Goal: Answer question/provide support: Share knowledge or assist other users

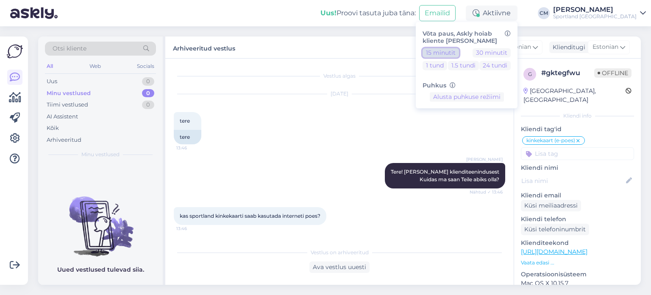
click at [458, 53] on button "15 minutit" at bounding box center [441, 52] width 36 height 9
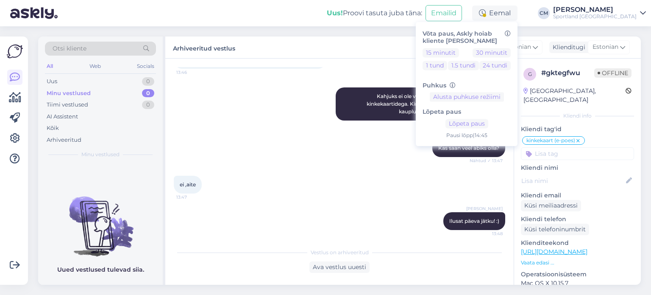
click at [603, 17] on div "Sportland [GEOGRAPHIC_DATA]" at bounding box center [595, 16] width 84 height 7
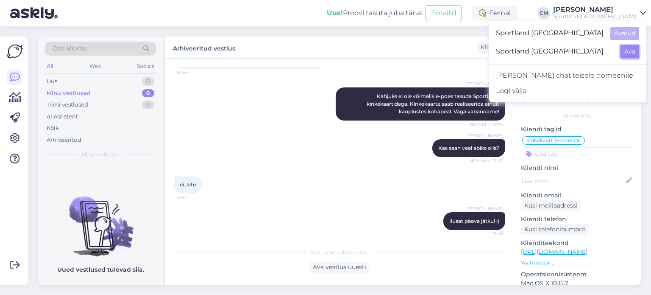
click at [629, 57] on button "Ava" at bounding box center [630, 51] width 19 height 13
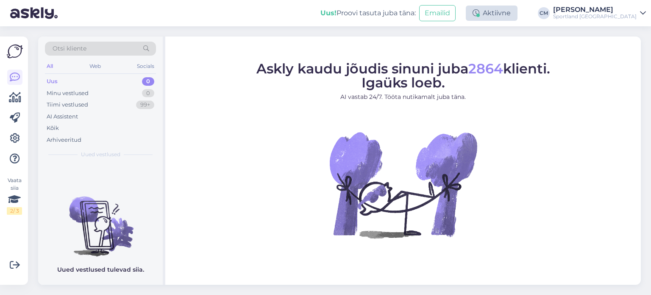
click at [512, 16] on div "Aktiivne" at bounding box center [492, 13] width 52 height 15
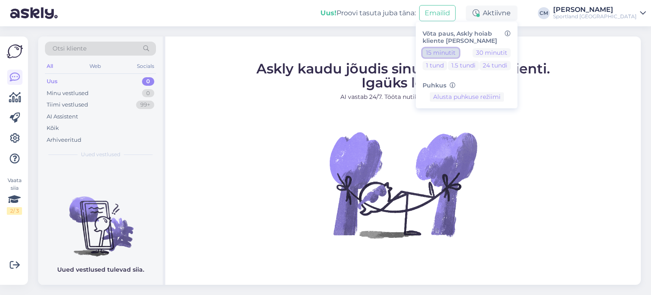
click at [459, 51] on button "15 minutit" at bounding box center [441, 52] width 36 height 9
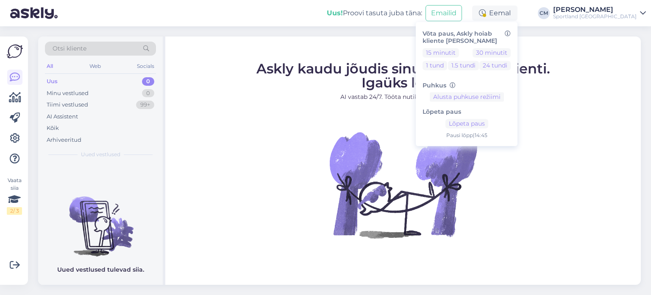
click at [423, 52] on div "Askly kaudu jõudis sinuni juba 2864 klienti. Igaüks loeb. AI vastab 24/7. Tööta…" at bounding box center [403, 160] width 476 height 248
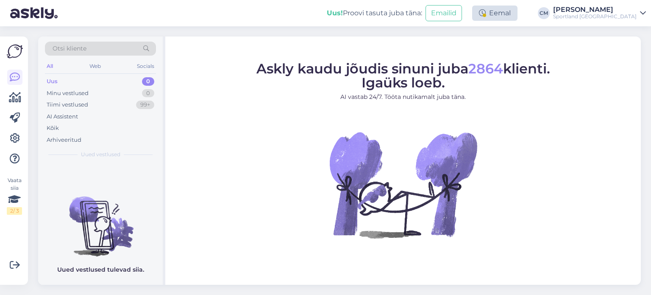
click at [518, 15] on div "Eemal" at bounding box center [494, 13] width 45 height 15
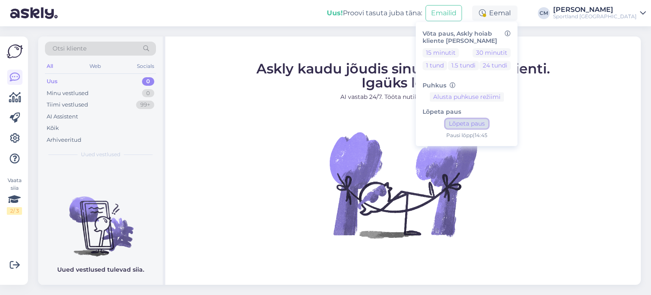
click at [485, 120] on button "Lõpeta paus" at bounding box center [467, 123] width 43 height 9
click at [592, 15] on div "Sportland [GEOGRAPHIC_DATA]" at bounding box center [595, 16] width 84 height 7
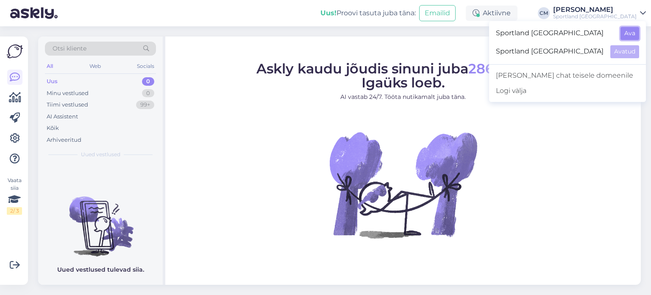
click at [628, 37] on button "Ava" at bounding box center [630, 33] width 19 height 13
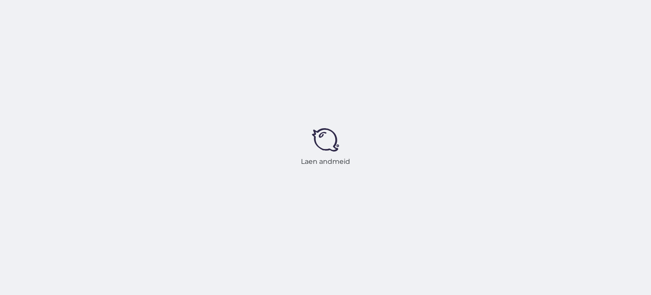
click at [628, 37] on div "Laen andmeid" at bounding box center [325, 147] width 651 height 295
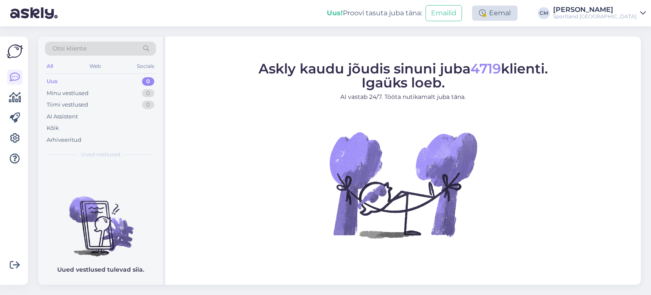
click at [514, 17] on div "Eemal" at bounding box center [494, 13] width 45 height 15
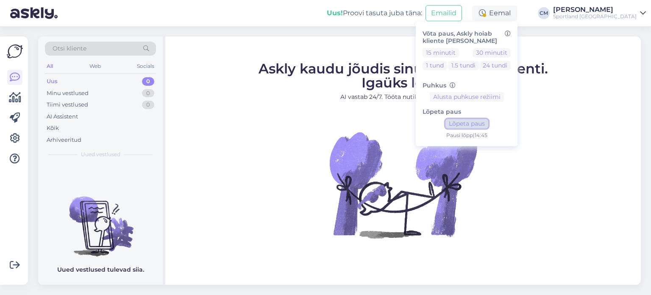
click at [489, 120] on button "Lõpeta paus" at bounding box center [467, 123] width 43 height 9
click at [577, 19] on div "Sportland [GEOGRAPHIC_DATA]" at bounding box center [595, 16] width 84 height 7
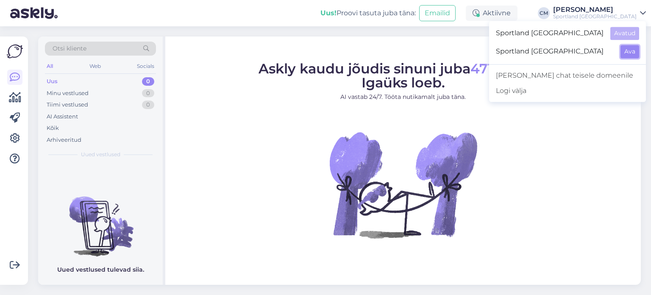
click at [628, 54] on button "Ava" at bounding box center [630, 51] width 19 height 13
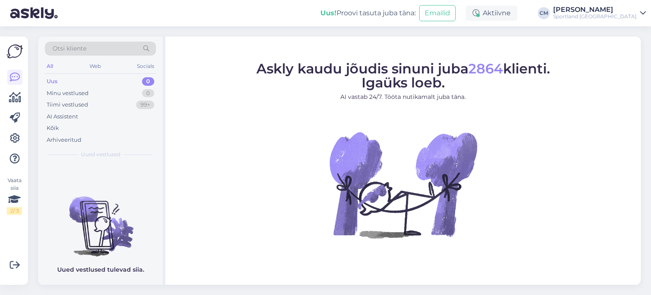
click at [590, 16] on div "Sportland [GEOGRAPHIC_DATA]" at bounding box center [595, 16] width 84 height 7
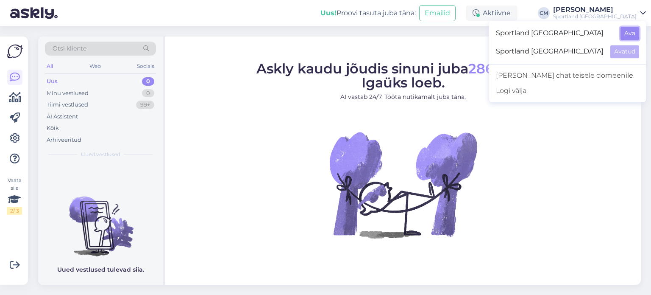
click at [628, 39] on button "Ava" at bounding box center [630, 33] width 19 height 13
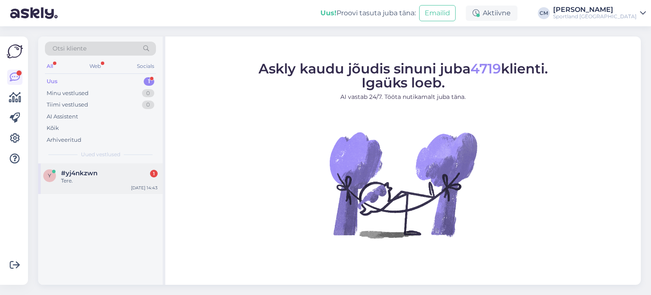
click at [136, 170] on div "#yj4nkzwn 1" at bounding box center [109, 173] width 97 height 8
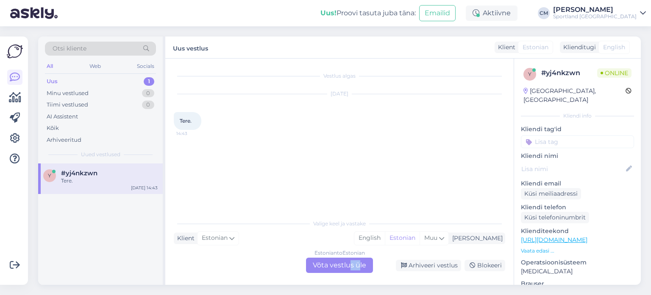
drag, startPoint x: 358, startPoint y: 274, endPoint x: 346, endPoint y: 261, distance: 17.4
click at [346, 261] on div "Vestlus algas [DATE] Tere. 14:43 Valige [PERSON_NAME] vastake Klient Estonian M…" at bounding box center [339, 172] width 349 height 226
click at [346, 261] on div "Estonian to Estonian Võta vestlus üle" at bounding box center [339, 264] width 67 height 15
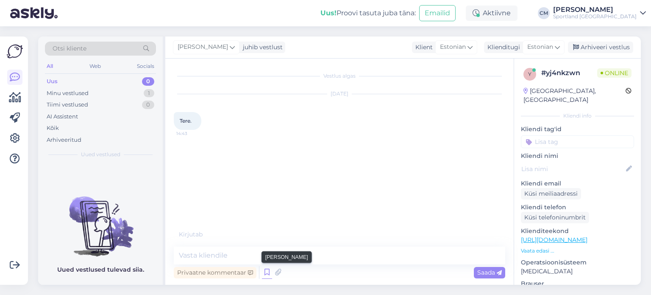
click at [267, 271] on icon at bounding box center [267, 272] width 10 height 13
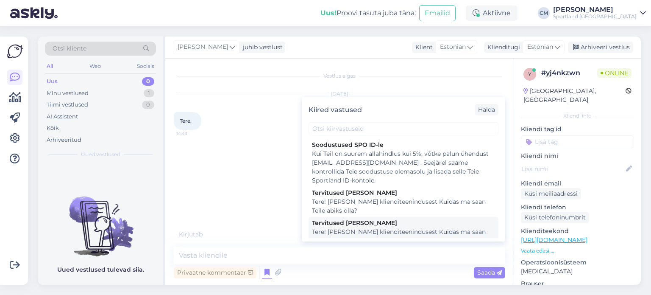
click at [366, 227] on div "Tervitused [PERSON_NAME]" at bounding box center [403, 222] width 183 height 9
type textarea "Tere! [PERSON_NAME] klienditeenindusest Kuidas ma saan Teile abiks olla?"
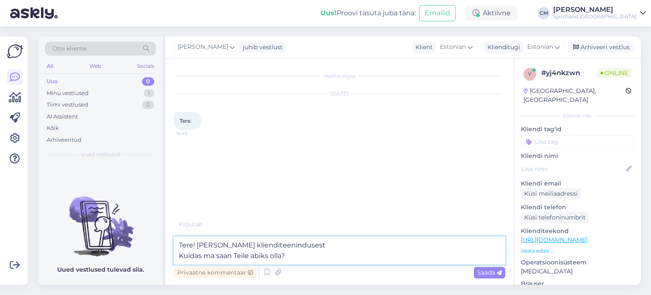
click at [358, 254] on textarea "Tere! [PERSON_NAME] klienditeenindusest Kuidas ma saan Teile abiks olla?" at bounding box center [340, 250] width 332 height 28
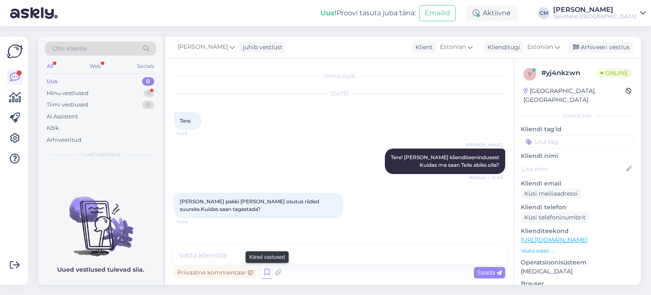
click at [270, 273] on icon at bounding box center [267, 272] width 10 height 13
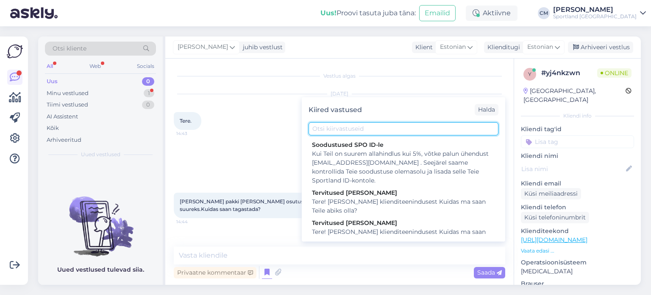
click at [343, 128] on input "text" at bounding box center [404, 128] width 190 height 13
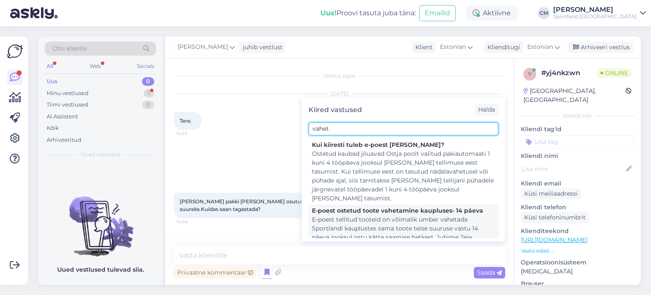
type input "vahet"
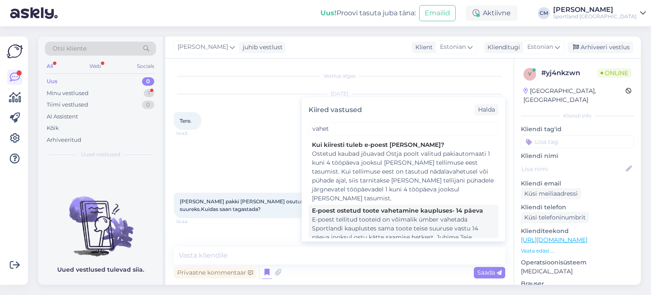
click at [359, 227] on div "E-poest tellitud tooteid on võimalik ümber vahetada Sportlandi kauplustes sama …" at bounding box center [403, 250] width 183 height 71
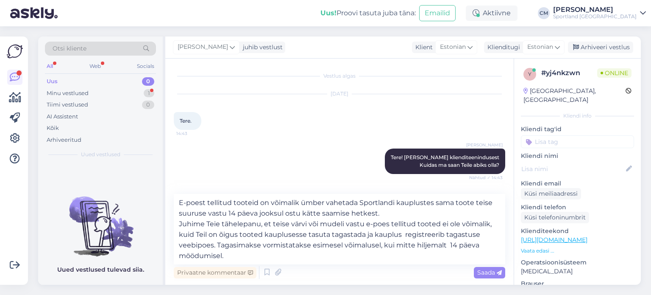
scroll to position [77, 0]
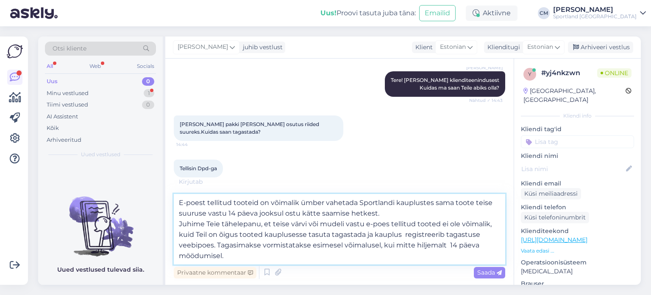
click at [366, 232] on textarea "E-poest tellitud tooteid on võimalik ümber vahetada Sportlandi kauplustes sama …" at bounding box center [340, 229] width 332 height 70
click at [261, 244] on textarea "E-poest tellitud tooteid on võimalik ümber vahetada Sportlandi kauplustes sama …" at bounding box center [340, 229] width 332 height 70
drag, startPoint x: 388, startPoint y: 247, endPoint x: 248, endPoint y: 247, distance: 139.5
click at [248, 247] on textarea "E-poest tellitud tooteid on võimalik ümber vahetada Sportlandi kauplustes sama …" at bounding box center [340, 229] width 332 height 70
click at [221, 257] on textarea "E-poest tellitud tooteid on võimalik ümber vahetada Sportlandi kauplustes sama …" at bounding box center [340, 229] width 332 height 70
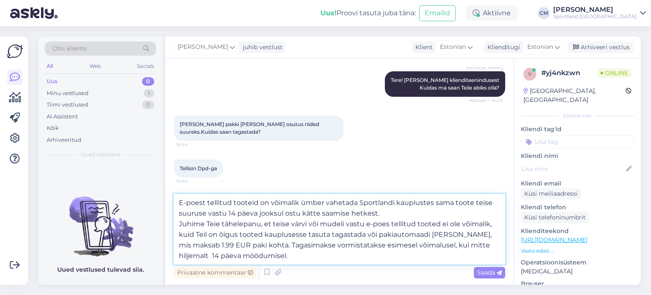
click at [221, 257] on textarea "E-poest tellitud tooteid on võimalik ümber vahetada Sportlandi kauplustes sama …" at bounding box center [340, 229] width 332 height 70
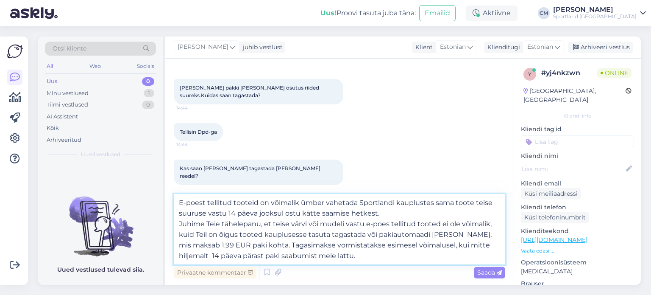
click at [294, 234] on textarea "E-poest tellitud tooteid on võimalik ümber vahetada Sportlandi kauplustes sama …" at bounding box center [340, 229] width 332 height 70
click at [323, 235] on textarea "E-poest tellitud tooteid on võimalik ümber vahetada Sportlandi kauplustes sama …" at bounding box center [340, 229] width 332 height 70
type textarea "E-poest tellitud tooteid on võimalik ümber vahetada Sportlandi kauplustes sama …"
click at [327, 254] on textarea "E-poest tellitud tooteid on võimalik ümber vahetada Sportlandi kauplustes sama …" at bounding box center [340, 229] width 332 height 70
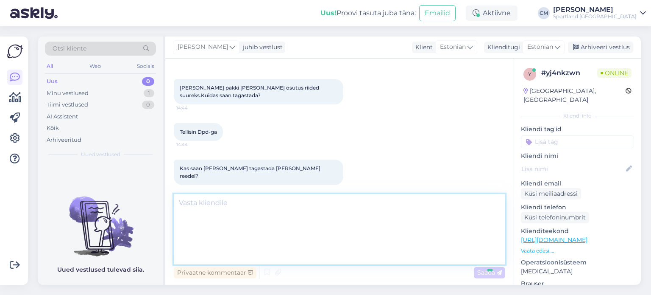
scroll to position [159, 0]
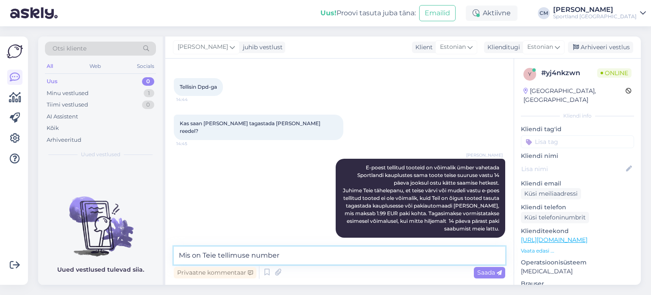
type textarea "Mis on [PERSON_NAME] number?"
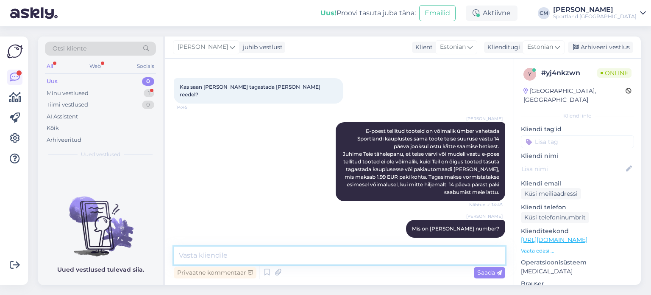
scroll to position [239, 0]
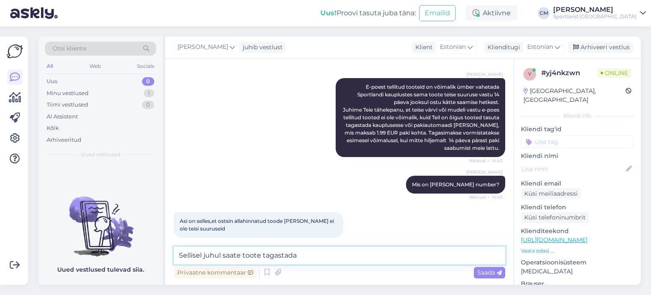
type textarea "Sellisel juhul saate toote tagastada."
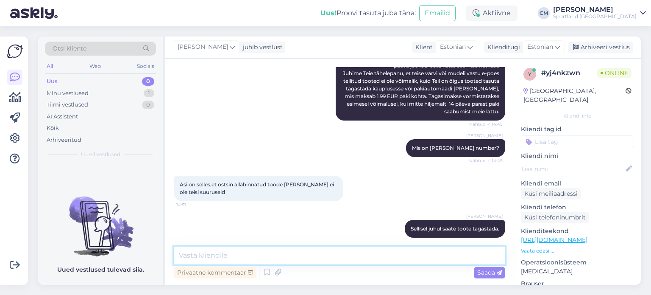
scroll to position [312, 0]
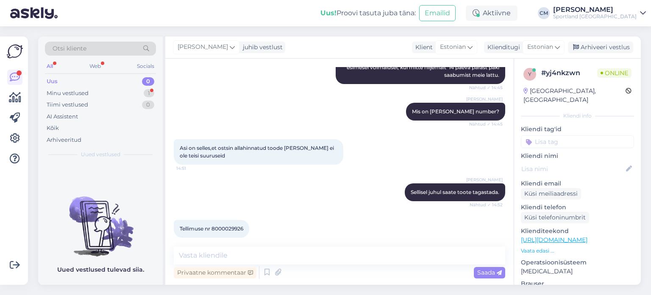
click at [219, 225] on span "Tellimuse nr 8000029926" at bounding box center [212, 228] width 64 height 6
copy div "8000029926 14:52"
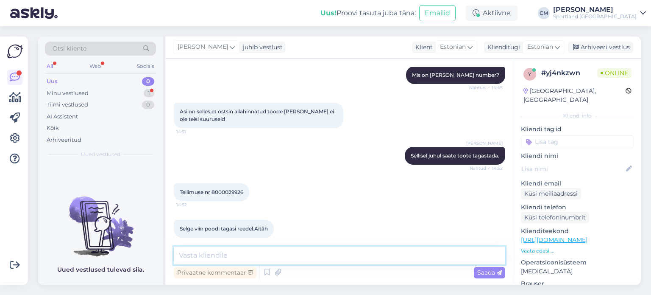
click at [243, 249] on textarea at bounding box center [340, 255] width 332 height 18
type textarea "Kas saan veel aidata?"
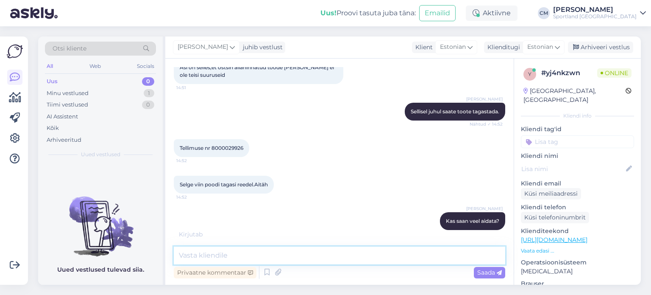
scroll to position [394, 0]
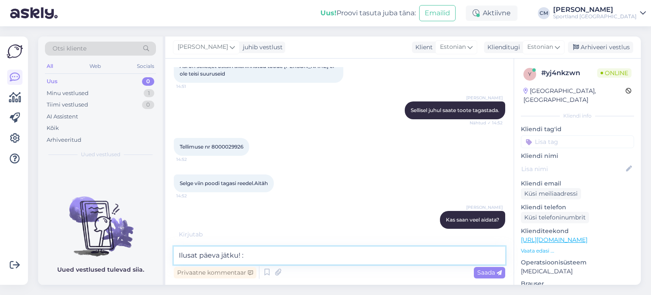
type textarea "Ilusat päeva jätku! :)"
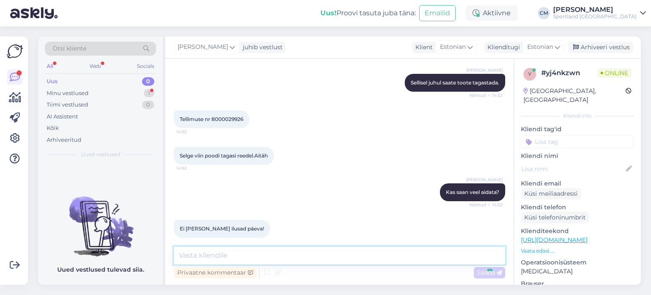
scroll to position [458, 0]
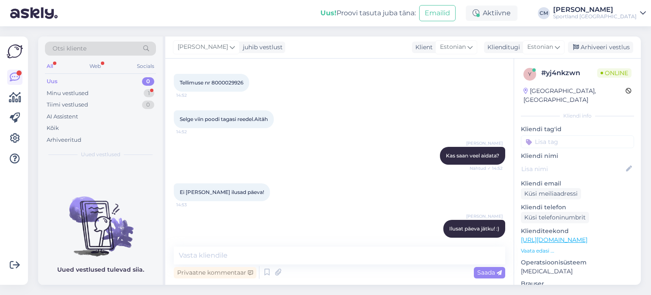
click at [563, 135] on input at bounding box center [577, 141] width 113 height 13
type input "tagasta"
click at [585, 170] on div "Tagastamine (e-pood)" at bounding box center [577, 174] width 65 height 8
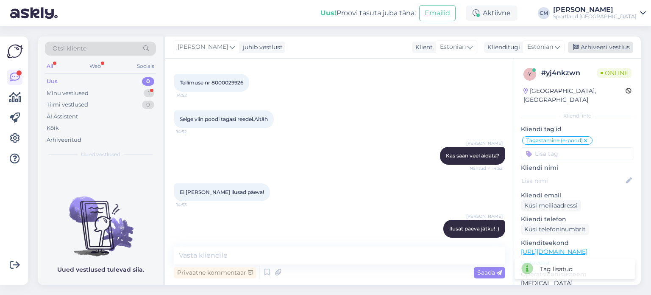
click at [595, 44] on div "Arhiveeri vestlus" at bounding box center [600, 47] width 65 height 11
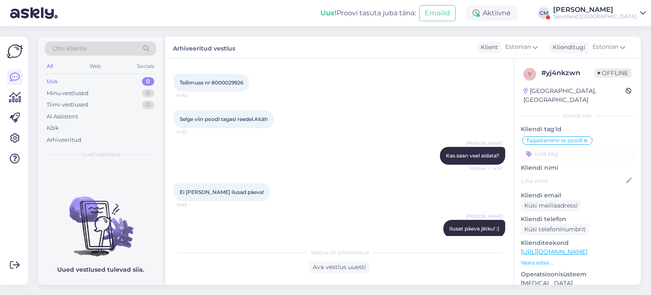
click at [589, 6] on div "[PERSON_NAME]" at bounding box center [595, 9] width 84 height 7
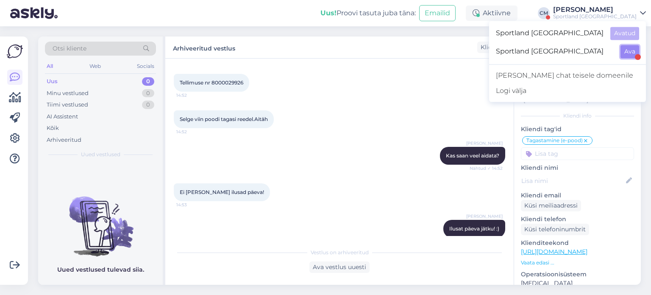
click at [630, 52] on button "Ava" at bounding box center [630, 51] width 19 height 13
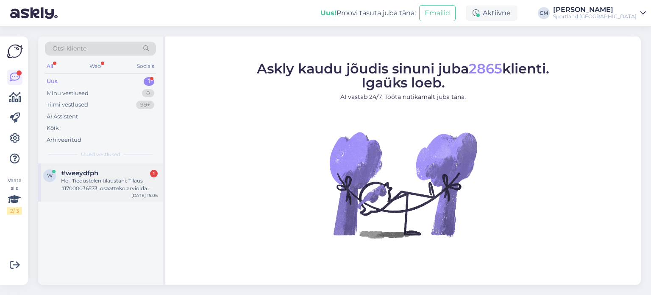
click at [88, 196] on div "w #weeydfph 1 Hei, Tiedustelen tilaustani: Tilaus #17000036573, osaatteko arvio…" at bounding box center [100, 182] width 125 height 38
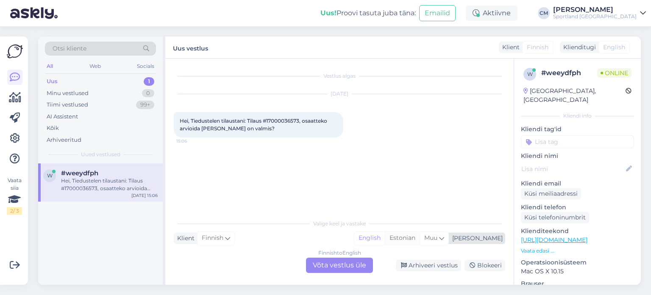
click at [420, 237] on div "Estonian" at bounding box center [402, 238] width 35 height 13
click at [371, 263] on div "Finnish to Estonian Võta vestlus üle" at bounding box center [339, 264] width 67 height 15
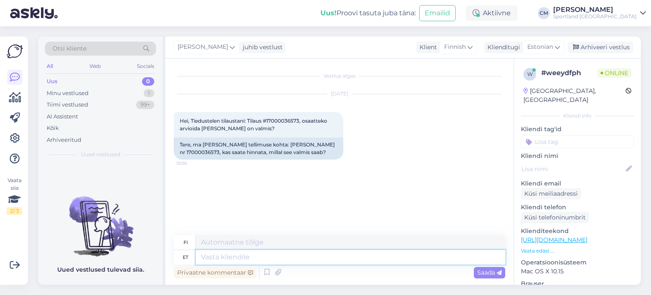
click at [342, 264] on textarea at bounding box center [351, 257] width 310 height 14
type textarea "t"
type textarea "Tere!"
type textarea "Hei!"
type textarea "[PERSON_NAME] Car"
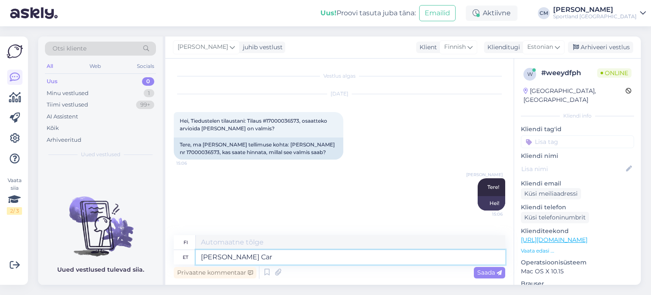
type textarea "[PERSON_NAME]"
type textarea "Minä [PERSON_NAME]"
type textarea "[PERSON_NAME] Klienditeenindusest."
type textarea "[PERSON_NAME] asiakaspalvelusta."
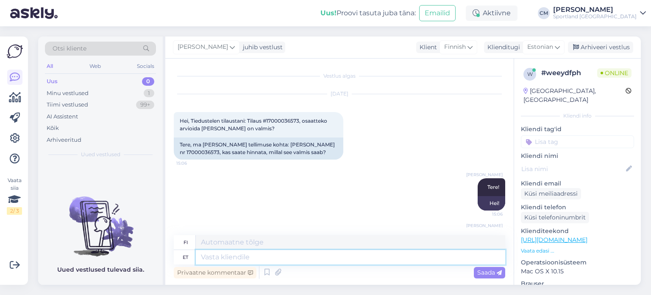
scroll to position [43, 0]
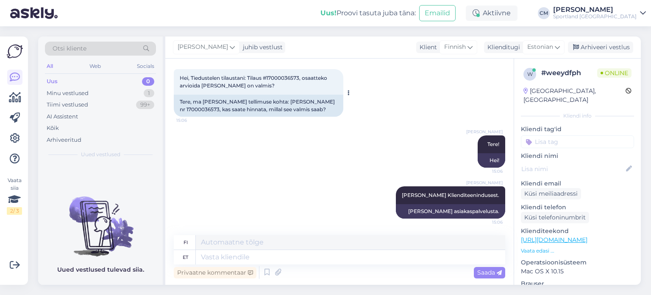
click at [202, 107] on div "Tere, ma [PERSON_NAME] tellimuse kohta: [PERSON_NAME] nr 17000036573, kas saate…" at bounding box center [259, 106] width 170 height 22
copy div "17000036573"
click at [237, 254] on textarea at bounding box center [351, 257] width 310 height 14
type textarea "Toode o"
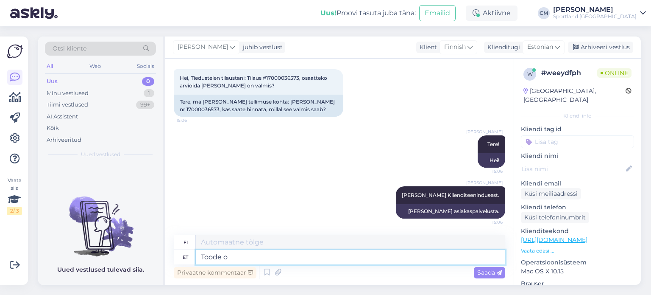
type textarea "Tuote"
type textarea "Toode on pa"
type textarea "Tuote on"
type textarea "Toode on pakitud ja j"
type textarea "Tuote on pakattu ja"
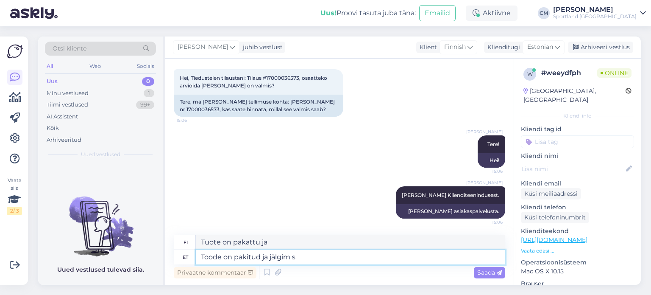
type textarea "Toode on pakitud ja jälgim si"
type textarea "Tuote on pakattu [PERSON_NAME] kulkua seurataan."
type textarea "Toode on pakitud ja jälgimiskood on"
type textarea "Tuote on pakattu ja siinä on seurantakoodi."
type textarea "Toode on pakitud ja jälgimiskood on:"
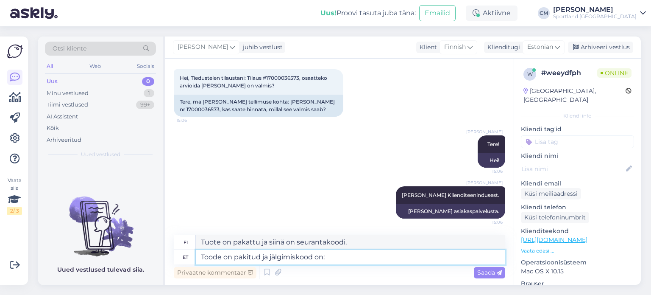
type textarea "Tuote on pakattu ja seurantakoodi on:"
paste textarea "00264300487119187816"
type textarea "Toode on pakitud ja jälgimiskood on: 00264300487119187816"
type textarea "Tuote on pakattu ja seurantakoodi on: 00264300487119187816"
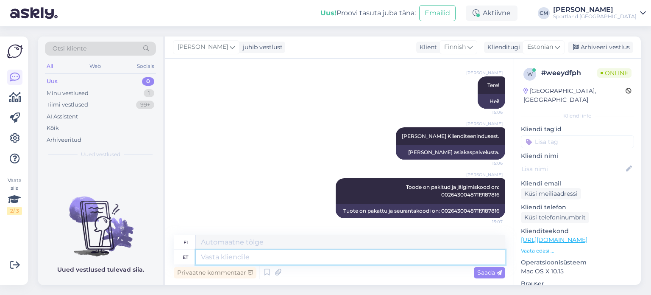
paste textarea "[URL][DOMAIN_NAME]"
type textarea "[URL][DOMAIN_NAME]"
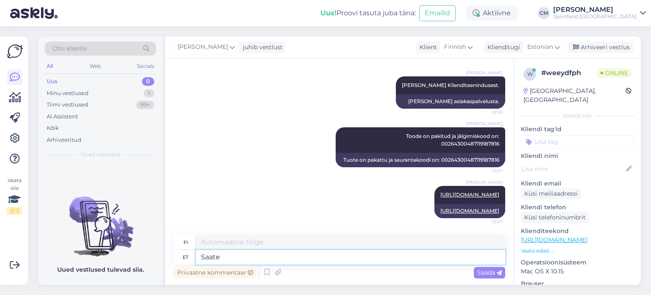
type textarea "Saate"
type textarea "[PERSON_NAME]"
type textarea "Saate jägida s"
type textarea "[PERSON_NAME] seurata"
type textarea "Saate jägida siit."
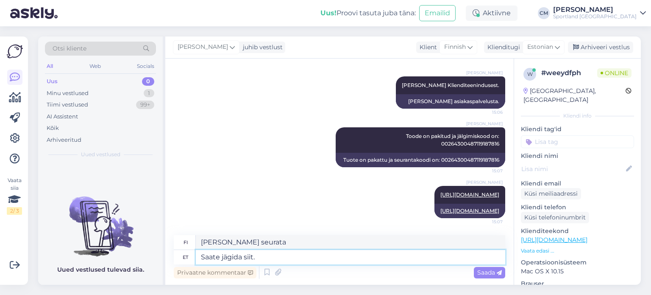
type textarea "[PERSON_NAME] seurata täältä."
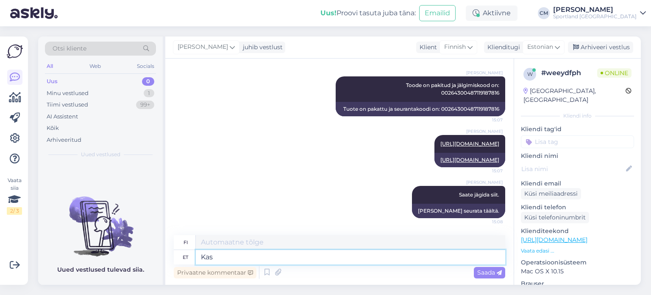
type textarea "Kas s"
type textarea "On"
type textarea "Kas saan ve"
type textarea "Voinko"
type textarea "Kas saan veel aid"
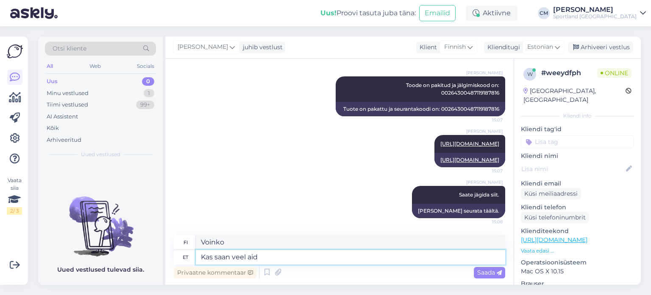
type textarea "Voinko saada lisää?"
type textarea "Kas saan veel aidata?"
type textarea "Voinko silti auttaa?"
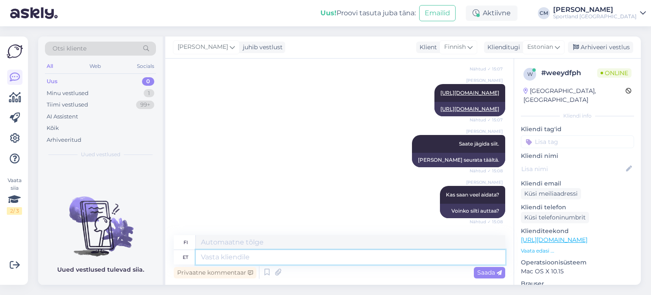
scroll to position [321, 0]
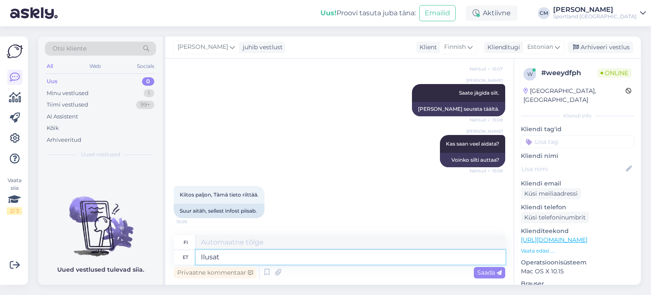
type textarea "Ilusat"
type textarea "Kaunis"
type textarea "Ilusat päeva j"
type textarea "Hyvää päivänjatkoa"
type textarea "Ilusat päeva jätku!"
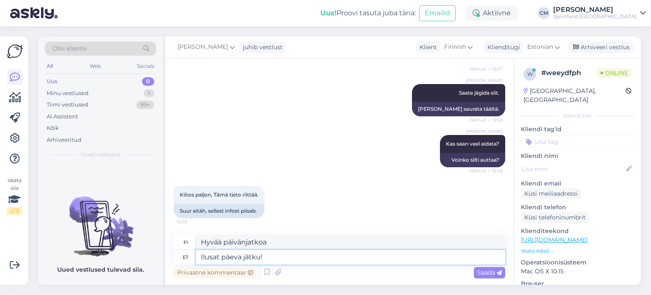
type textarea "Hyvää päivänjatkoa!"
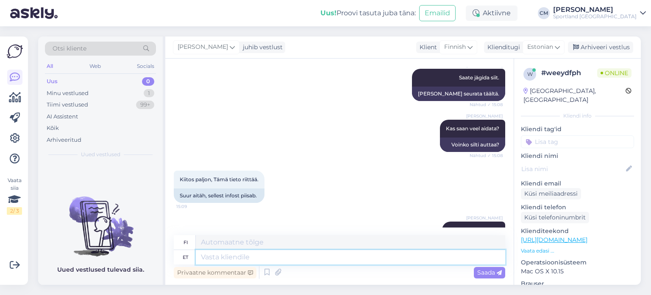
scroll to position [371, 0]
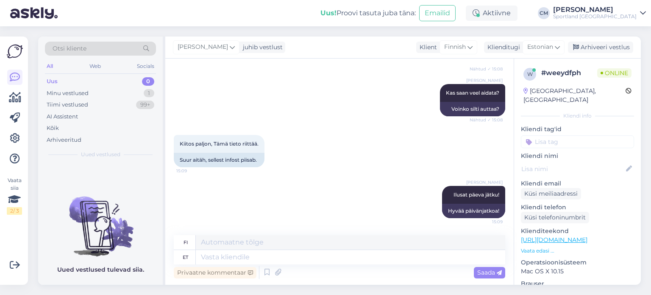
click at [572, 135] on input at bounding box center [577, 141] width 113 height 13
type input "tellim"
click at [582, 170] on div "E-[PERSON_NAME] tellimuste [PERSON_NAME] info" at bounding box center [578, 174] width 76 height 8
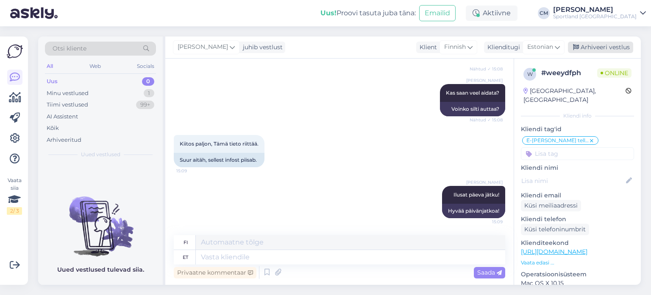
click at [581, 50] on div "Arhiveeri vestlus" at bounding box center [600, 47] width 65 height 11
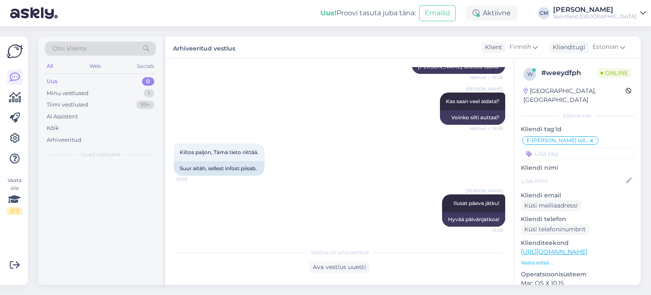
scroll to position [363, 0]
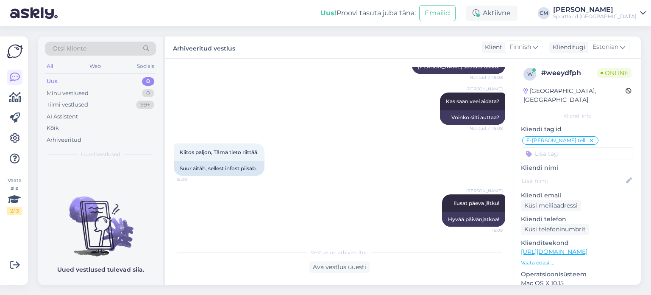
click at [588, 11] on div "[PERSON_NAME]" at bounding box center [595, 9] width 84 height 7
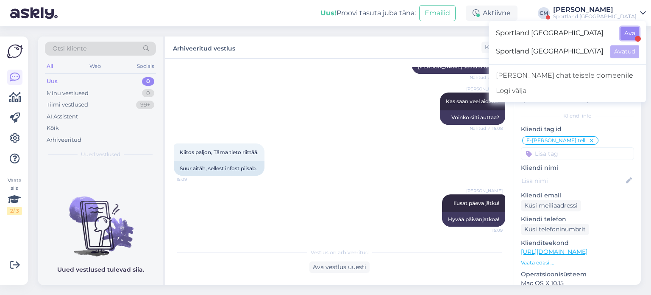
click at [634, 34] on button "Ava" at bounding box center [630, 33] width 19 height 13
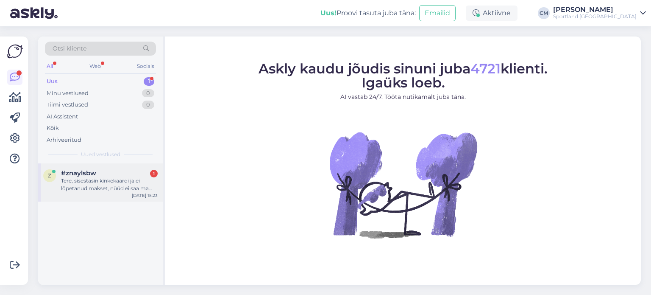
click at [121, 178] on div "Tere, sisestasin kinkekaardi ja ei lõpetanud makset, nüüd ei saa ma enam sisest…" at bounding box center [109, 184] width 97 height 15
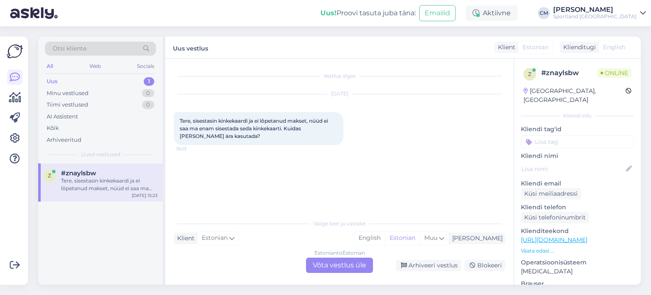
click at [361, 263] on div "Estonian to Estonian Võta vestlus üle" at bounding box center [339, 264] width 67 height 15
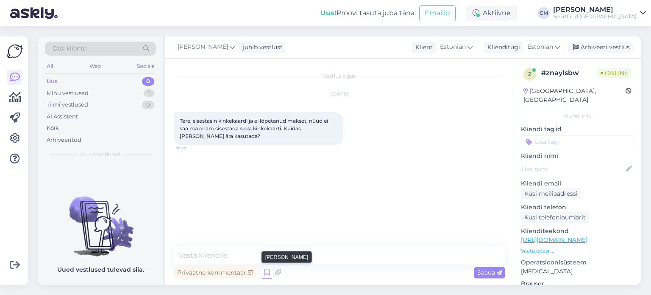
click at [267, 269] on icon at bounding box center [267, 272] width 10 height 13
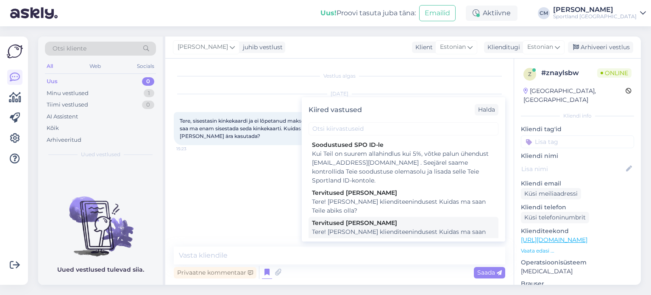
click at [391, 226] on div "Tervitused [PERSON_NAME]" at bounding box center [403, 222] width 183 height 9
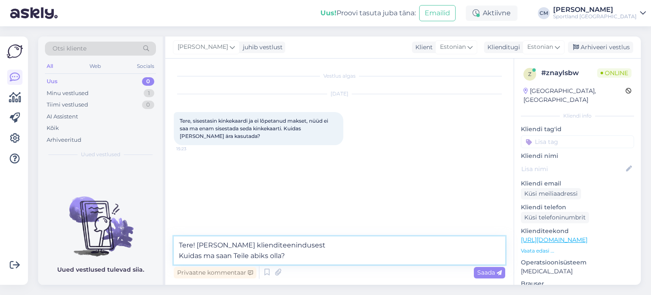
click at [292, 263] on textarea "Tere! [PERSON_NAME] klienditeenindusest Kuidas ma saan Teile abiks olla?" at bounding box center [340, 250] width 332 height 28
drag, startPoint x: 292, startPoint y: 259, endPoint x: 172, endPoint y: 252, distance: 120.6
click at [172, 252] on div "Vestlus algas [DATE] Tere, sisestasin kinkekaardi ja ei lõpetanud makset, nüüd …" at bounding box center [339, 172] width 349 height 226
type textarea "Tere! [PERSON_NAME] klienditeenindusest"
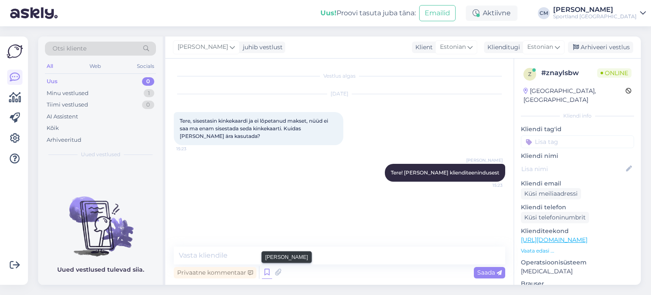
click at [271, 271] on icon at bounding box center [267, 272] width 10 height 13
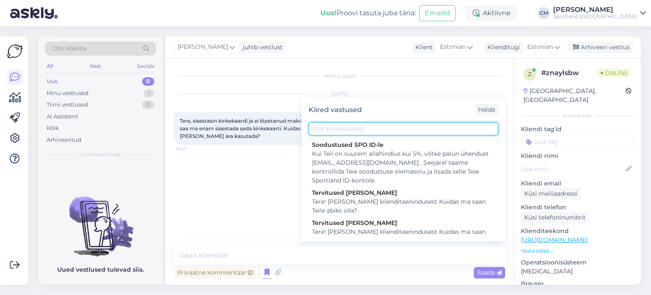
click at [327, 129] on input "text" at bounding box center [404, 128] width 190 height 13
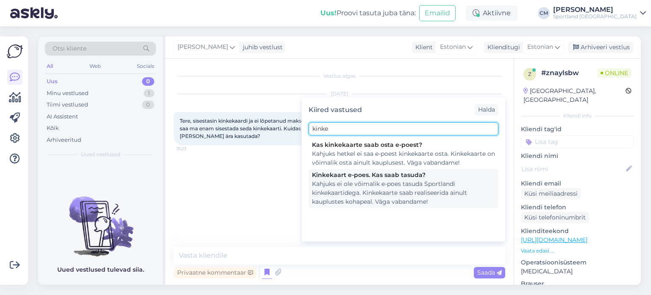
type input "kinke"
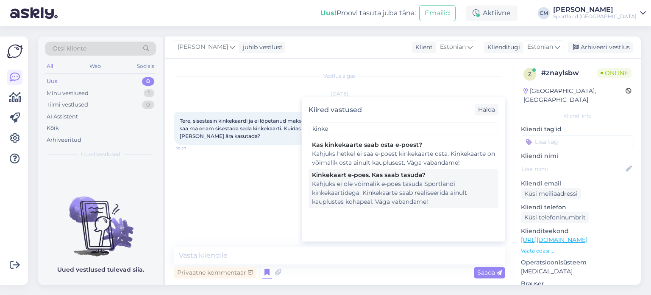
click at [384, 179] on div "Kahjuks ei ole võimalik e-poes tasuda Sportlandi kinkekaartidega. Kinkekaarte s…" at bounding box center [403, 192] width 183 height 27
type textarea "Kahjuks ei ole võimalik e-poes tasuda Sportlandi kinkekaartidega. Kinkekaarte s…"
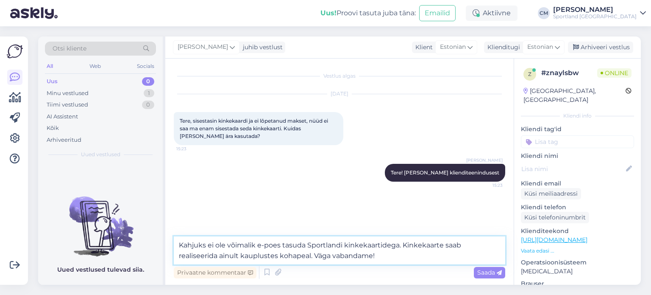
click at [369, 256] on textarea "Kahjuks ei ole võimalik e-poes tasuda Sportlandi kinkekaartidega. Kinkekaarte s…" at bounding box center [340, 250] width 332 height 28
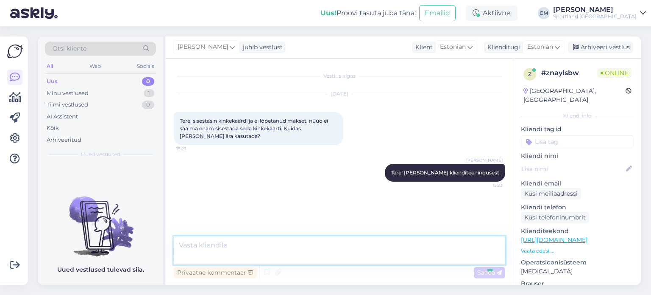
scroll to position [3, 0]
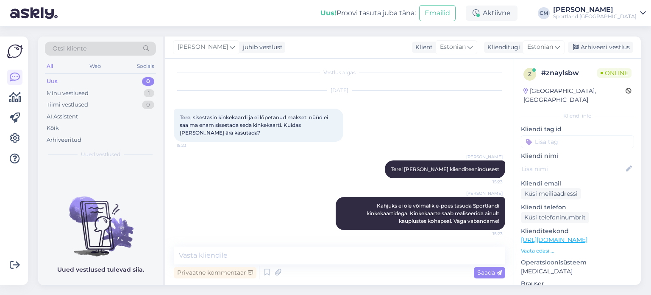
click at [589, 135] on input at bounding box center [577, 141] width 113 height 13
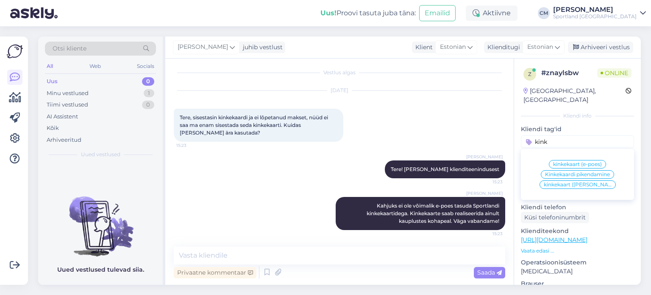
type input "kink"
click at [589, 162] on span "kinkekaart (e-poes)" at bounding box center [577, 164] width 49 height 5
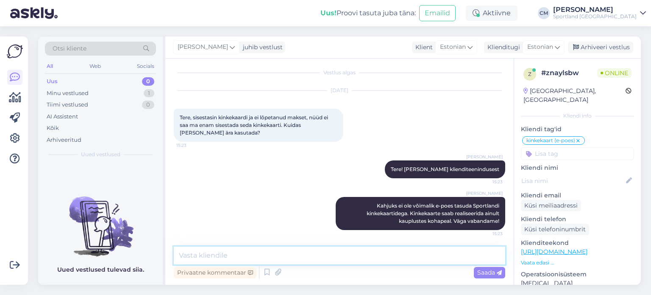
click at [366, 251] on textarea at bounding box center [340, 255] width 332 height 18
type textarea "K"
type textarea "v"
type textarea "V"
type textarea "Või on tegemist siiski kupongiga?"
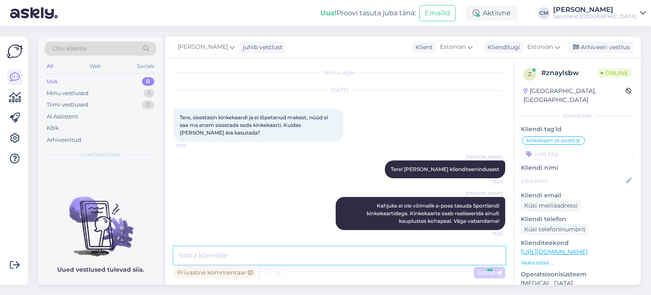
scroll to position [40, 0]
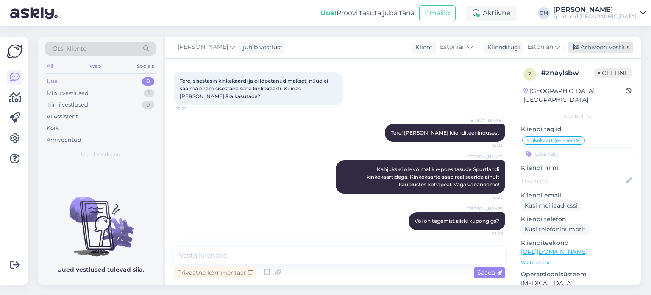
click at [622, 48] on div "Arhiveeri vestlus" at bounding box center [600, 47] width 65 height 11
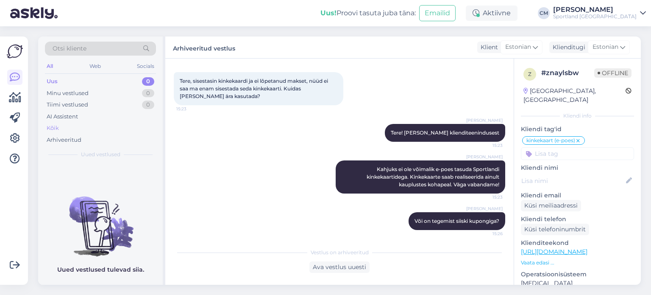
click at [84, 122] on div "Kõik" at bounding box center [100, 128] width 111 height 12
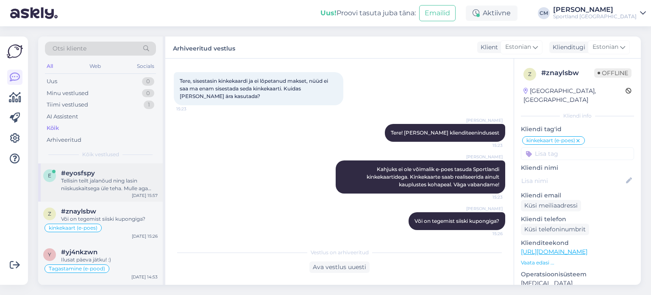
click at [117, 169] on div "#eyosfspy" at bounding box center [109, 173] width 97 height 8
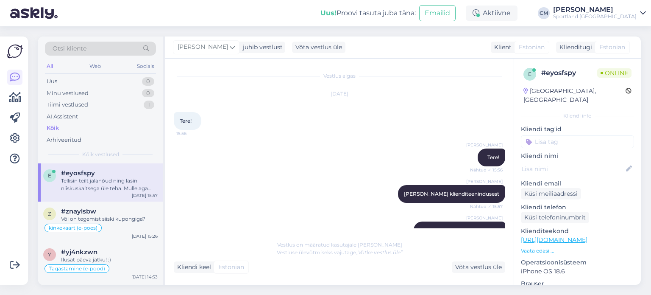
scroll to position [72, 0]
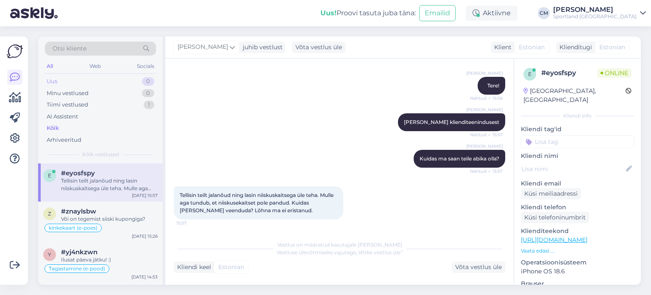
click at [144, 81] on div "0" at bounding box center [148, 81] width 12 height 8
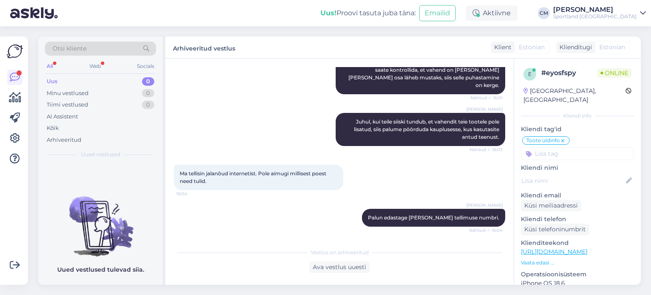
scroll to position [417, 0]
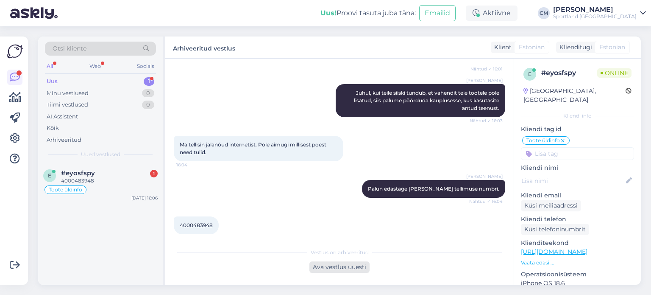
click at [354, 268] on div "Ava vestlus uuesti" at bounding box center [340, 266] width 60 height 11
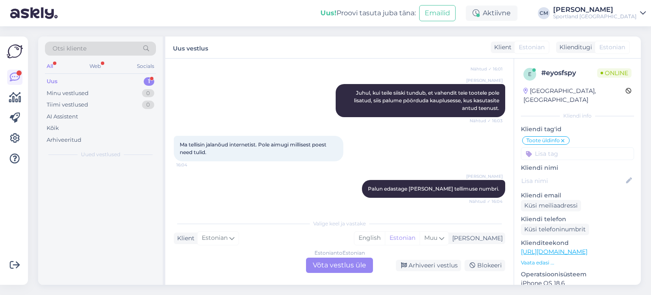
scroll to position [426, 0]
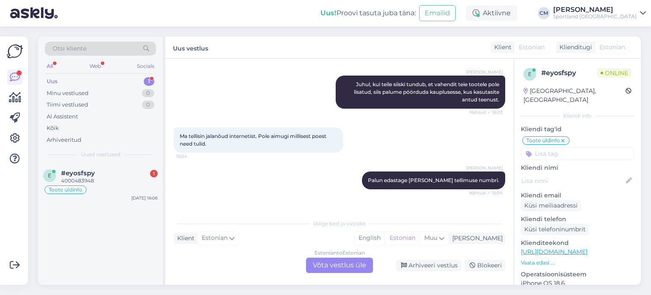
click at [327, 164] on div "[PERSON_NAME] edastage [PERSON_NAME] tellimuse numbri. Nähtud ✓ 16:04" at bounding box center [340, 180] width 332 height 36
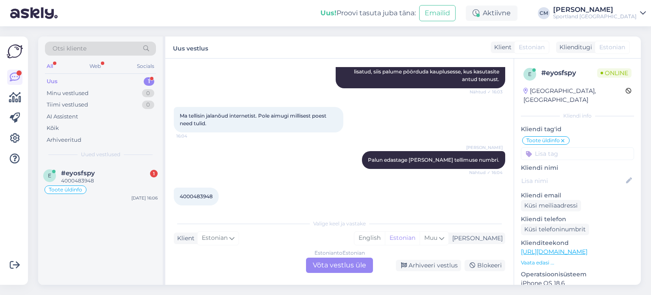
click at [338, 265] on div "Estonian to Estonian Võta vestlus üle" at bounding box center [339, 264] width 67 height 15
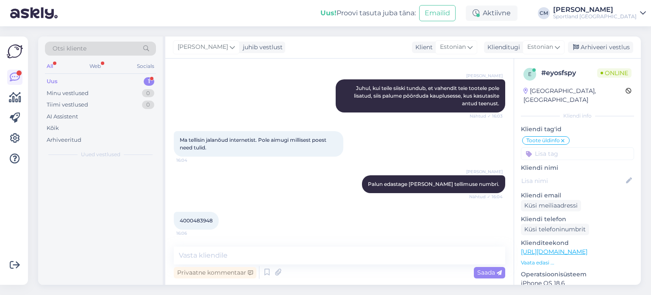
scroll to position [414, 0]
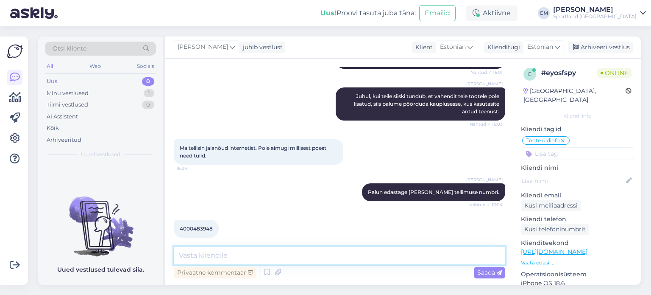
click at [318, 257] on textarea at bounding box center [340, 255] width 332 height 18
type textarea "Üks hetk."
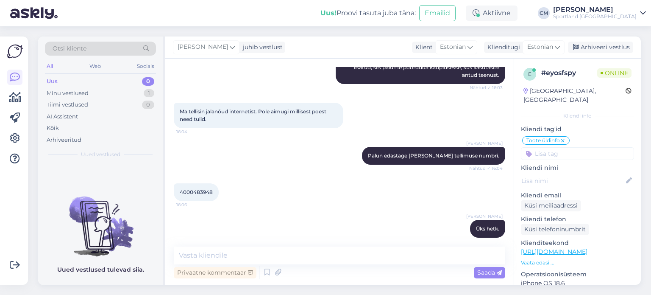
click at [200, 189] on span "4000483948" at bounding box center [196, 192] width 33 height 6
copy div "4000483948 16:06"
click at [284, 254] on textarea at bounding box center [340, 255] width 332 height 18
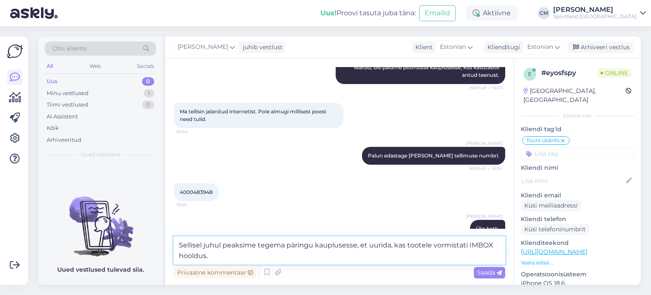
click at [250, 248] on textarea "Sellisel juhul peaksime tegema päringu kauplusesse, et uurida, kas tootele vorm…" at bounding box center [340, 250] width 332 height 28
type textarea "Sellisel juhul peame hetkel tegema päringu kauplusesse, et uurida, kas tootele …"
click at [342, 255] on textarea "Sellisel juhul peame hetkel tegema päringu kauplusesse, et uurida, kas tootele …" at bounding box center [340, 250] width 332 height 28
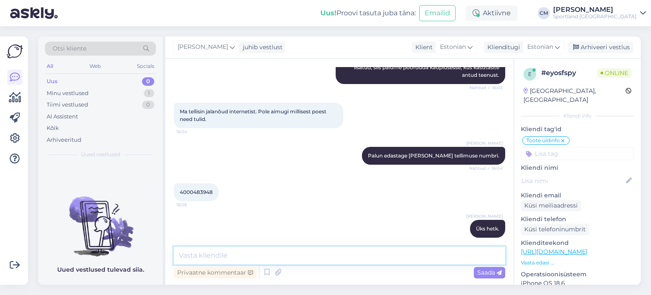
scroll to position [494, 0]
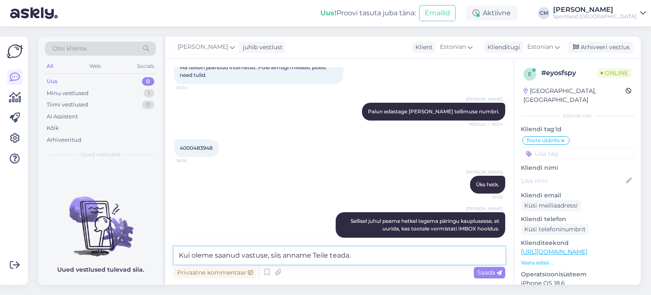
click at [243, 256] on textarea "Kui oleme saanud vastuse, siis anname Teile teada." at bounding box center [340, 255] width 332 height 18
type textarea "Kui oleme saanud laolt vastuse, siis anname Teile teada."
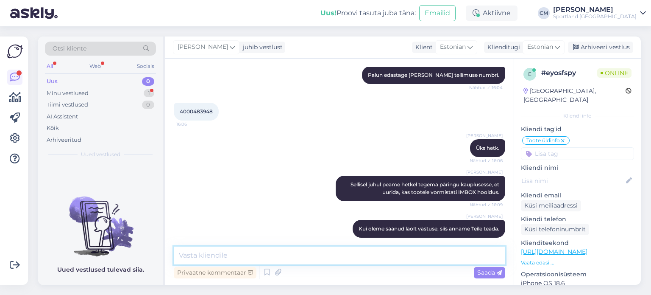
scroll to position [567, 0]
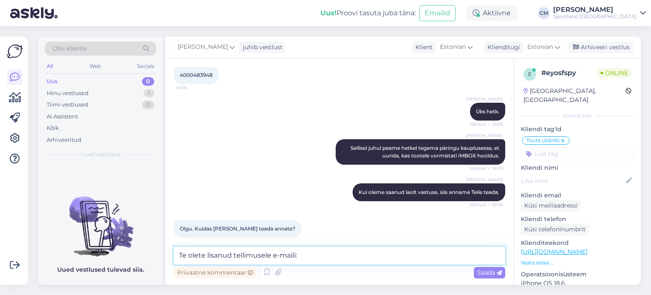
paste textarea "[EMAIL_ADDRESS][DOMAIN_NAME]"
type textarea "Te olete lisanud tellimusele e-maili: [EMAIL_ADDRESS][DOMAIN_NAME]"
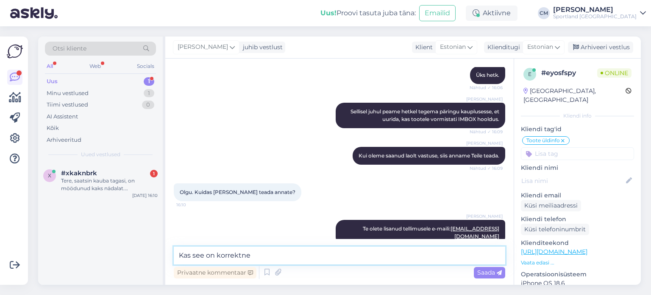
type textarea "Kas see on korrektne?"
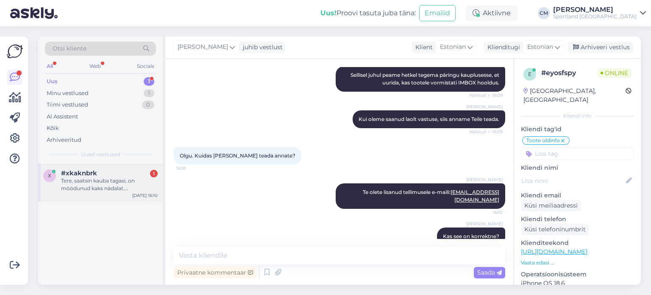
click at [115, 179] on div "Tere, saatsin kauba tagasi, on möödunud kaks nädalat. [PERSON_NAME] ma võin rah…" at bounding box center [109, 184] width 97 height 15
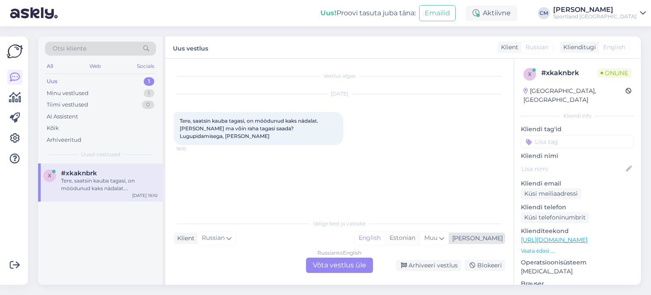
click at [420, 237] on div "Estonian" at bounding box center [402, 238] width 35 height 13
click at [353, 261] on div "Russian to Estonian Võta vestlus üle" at bounding box center [339, 264] width 67 height 15
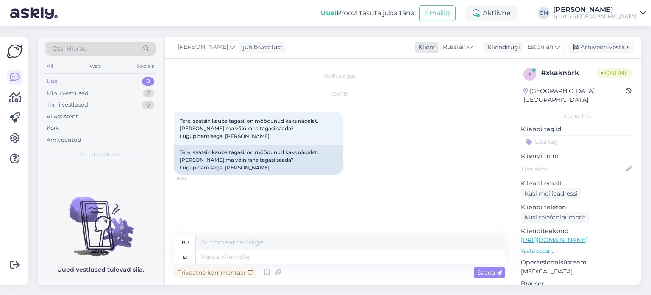
click at [446, 49] on span "Russian" at bounding box center [454, 46] width 23 height 9
type input "est"
click at [442, 81] on link "Estonian" at bounding box center [446, 85] width 93 height 14
click at [265, 269] on icon at bounding box center [267, 272] width 10 height 13
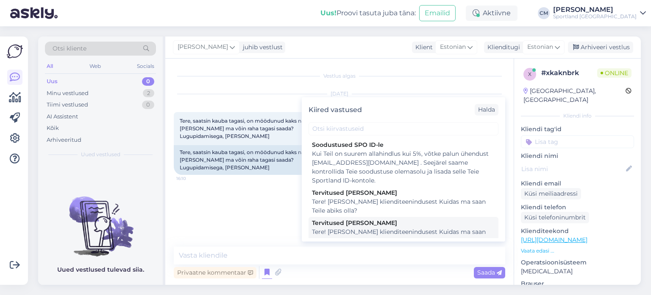
click at [351, 226] on div "Tervitused [PERSON_NAME]" at bounding box center [403, 222] width 183 height 9
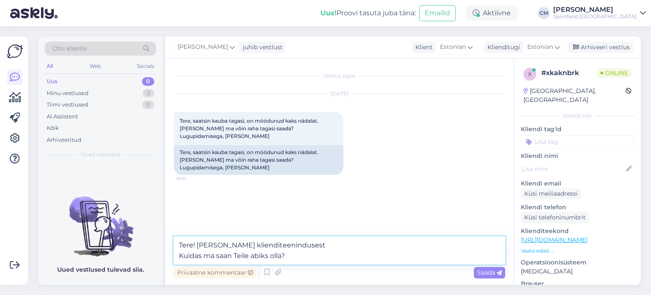
drag, startPoint x: 307, startPoint y: 256, endPoint x: 179, endPoint y: 263, distance: 128.3
click at [179, 263] on textarea "Tere! [PERSON_NAME] klienditeenindusest Kuidas ma saan Teile abiks olla?" at bounding box center [340, 250] width 332 height 28
type textarea "Tere! [PERSON_NAME] klienditeenindusest"
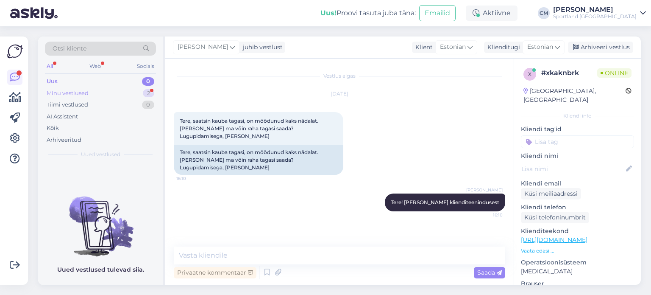
click at [95, 95] on div "Minu vestlused 2" at bounding box center [100, 93] width 111 height 12
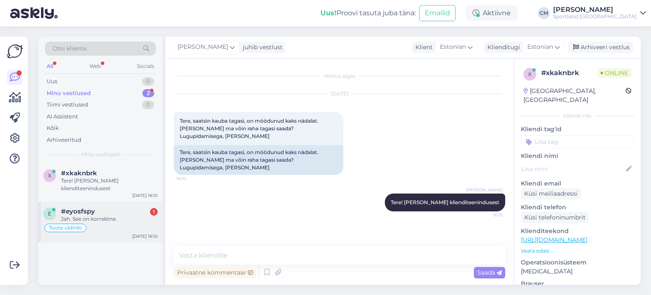
click at [99, 206] on div "e #eyosfspy 1 Jah. See on korrektne. Toote üldinfo [DATE] 16:10" at bounding box center [100, 221] width 125 height 41
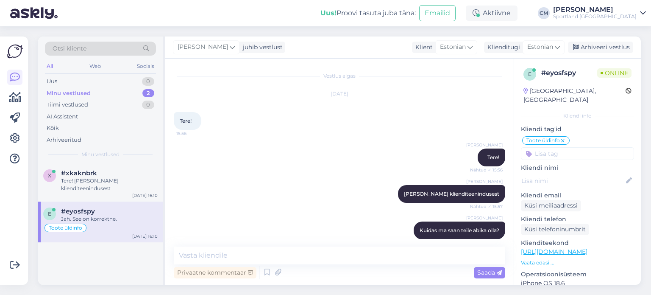
scroll to position [677, 0]
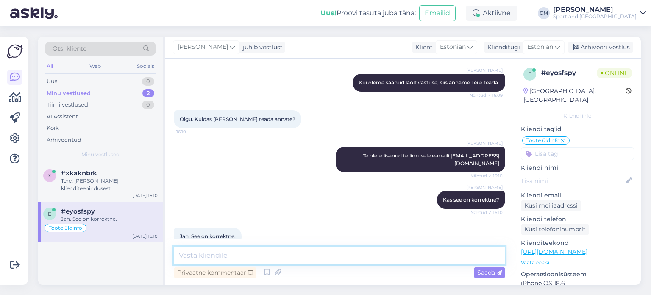
click at [210, 256] on textarea at bounding box center [340, 255] width 332 height 18
type textarea "Anname Teile teada, kui oleme vastuse saanud."
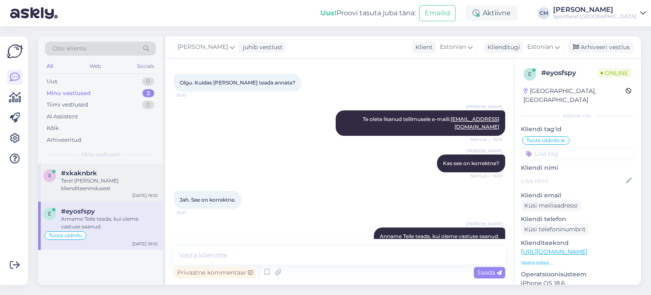
click at [90, 190] on div "Tere! [PERSON_NAME] klienditeenindusest" at bounding box center [109, 184] width 97 height 15
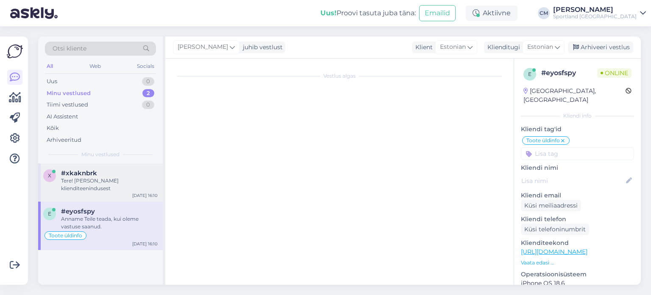
scroll to position [0, 0]
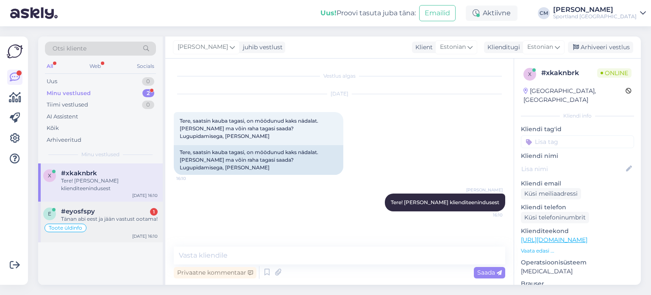
click at [126, 218] on div "Tänan abi eest ja jään vastust ootama!" at bounding box center [109, 219] width 97 height 8
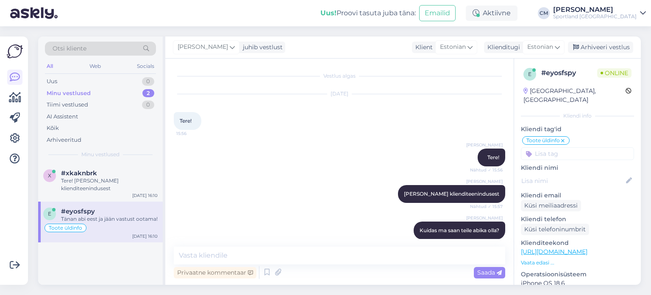
scroll to position [750, 0]
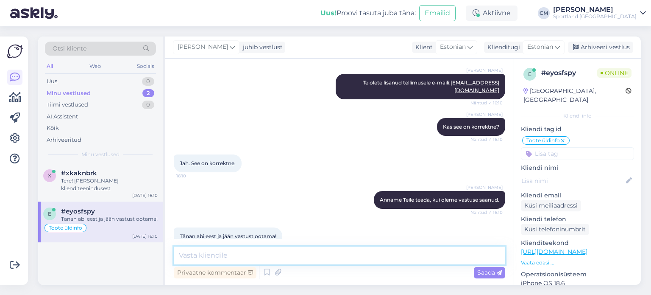
click at [232, 259] on textarea at bounding box center [340, 255] width 332 height 18
type textarea "Ilusat päeva jätku Teile! :)"
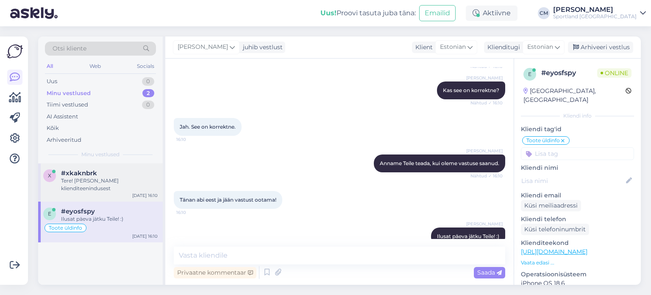
click at [127, 187] on div "Tere! [PERSON_NAME] klienditeenindusest" at bounding box center [109, 184] width 97 height 15
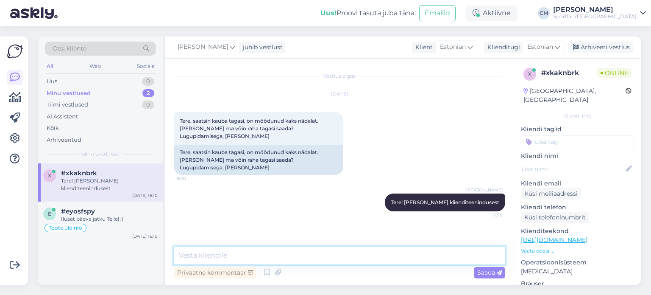
click at [238, 253] on textarea at bounding box center [340, 255] width 332 height 18
type textarea "Mis on teie tellimuse number?"
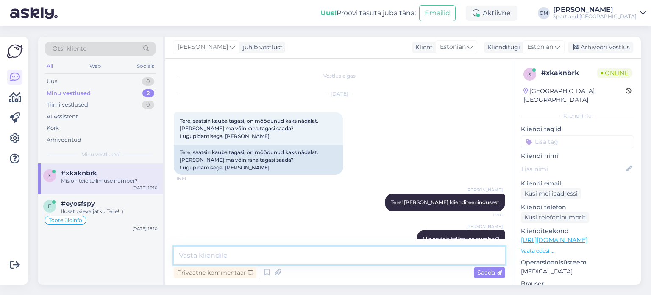
scroll to position [3, 0]
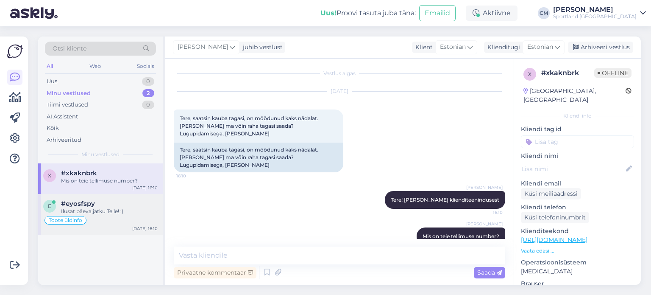
click at [122, 196] on div "e #eyosfspy Ilusat päeva jätku Teile! :) Toote üldinfo [DATE] 16:10" at bounding box center [100, 214] width 125 height 41
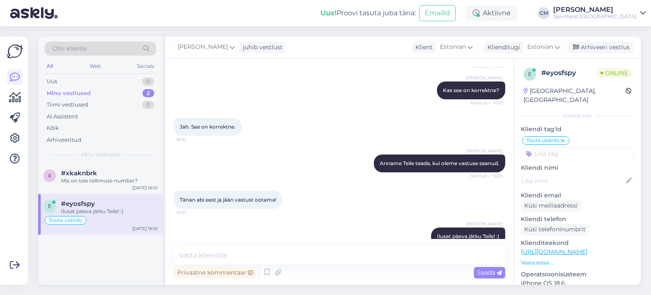
click at [578, 147] on input at bounding box center [577, 153] width 113 height 13
type input "pro"
click at [584, 173] on span "Tellimuse probleemid" at bounding box center [577, 175] width 55 height 5
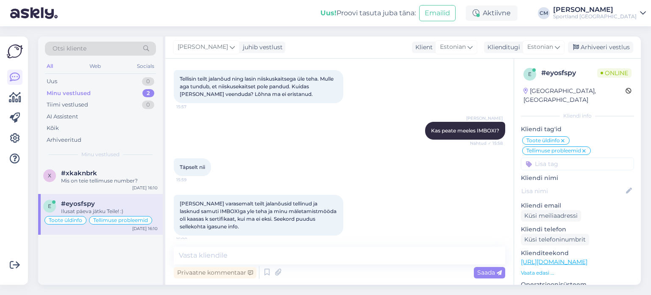
scroll to position [188, 0]
click at [141, 206] on div "#eyosfspy" at bounding box center [109, 204] width 97 height 8
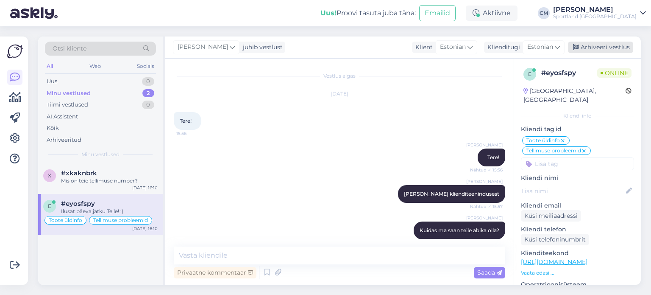
click at [615, 45] on div "Arhiveeri vestlus" at bounding box center [600, 47] width 65 height 11
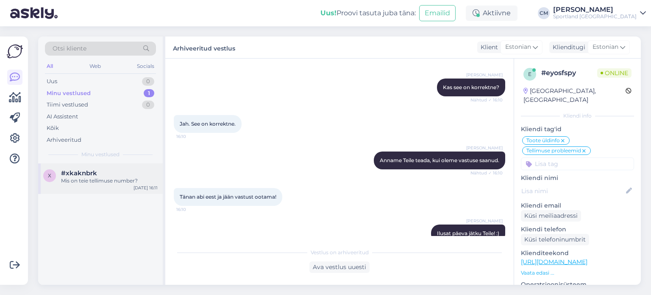
click at [104, 180] on div "Mis on teie tellimuse number?" at bounding box center [109, 181] width 97 height 8
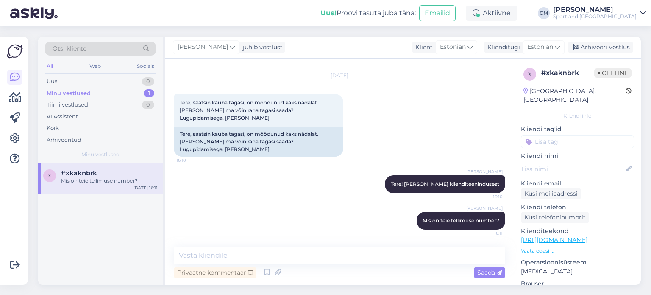
scroll to position [3, 0]
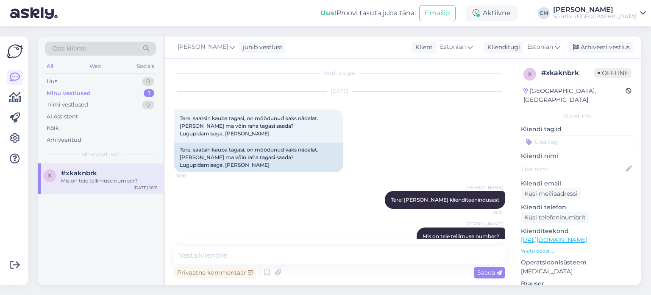
click at [573, 135] on input at bounding box center [577, 141] width 113 height 13
type input "tagast"
click at [581, 172] on span "Tagastamine (e-pood)" at bounding box center [578, 174] width 56 height 5
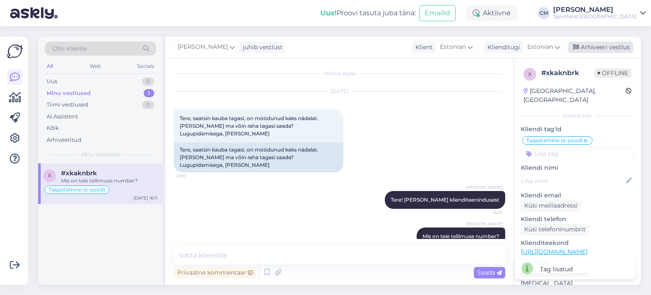
click at [596, 52] on div "Arhiveeri vestlus" at bounding box center [600, 47] width 65 height 11
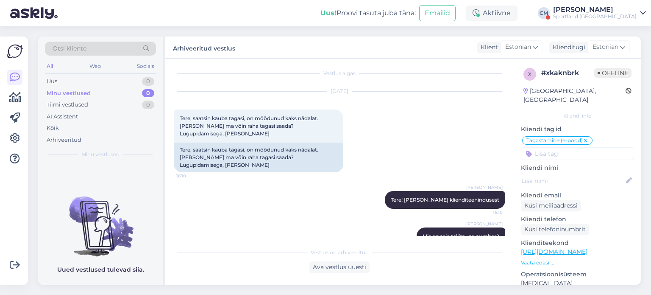
click at [597, 8] on div "[PERSON_NAME]" at bounding box center [595, 9] width 84 height 7
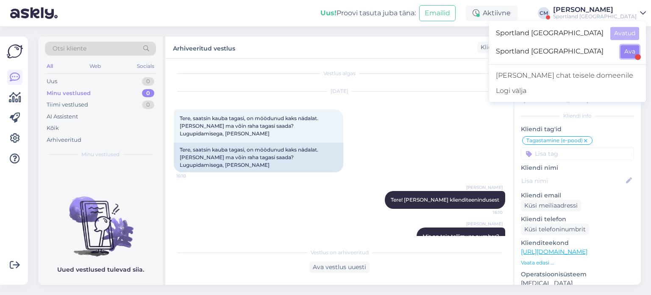
click at [632, 50] on button "Ava" at bounding box center [630, 51] width 19 height 13
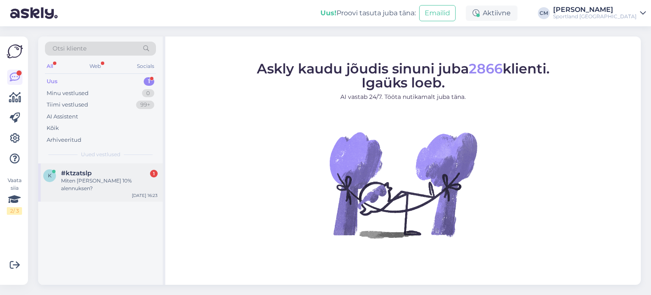
click at [119, 183] on div "Miten [PERSON_NAME] 10% alennuksen?" at bounding box center [109, 184] width 97 height 15
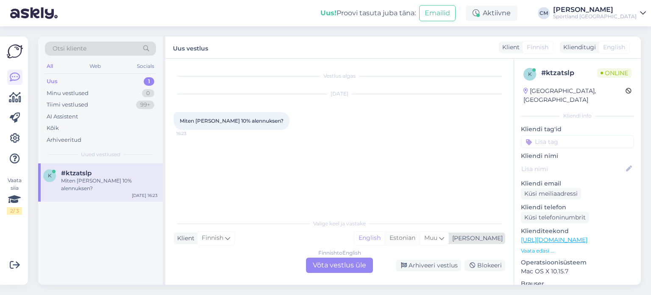
click at [420, 242] on div "Estonian" at bounding box center [402, 238] width 35 height 13
click at [355, 264] on div "Finnish to Estonian Võta vestlus üle" at bounding box center [339, 264] width 67 height 15
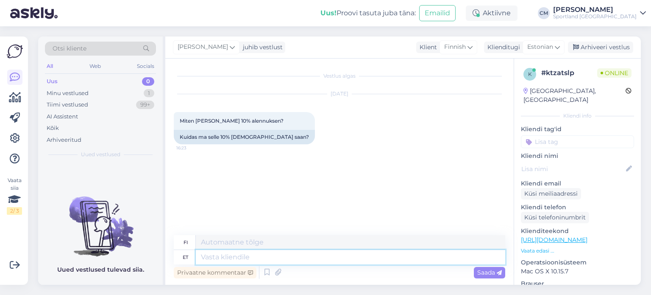
click at [301, 255] on textarea at bounding box center [351, 257] width 310 height 14
type textarea "Tere!"
type textarea "Hei!"
type textarea "[PERSON_NAME]"
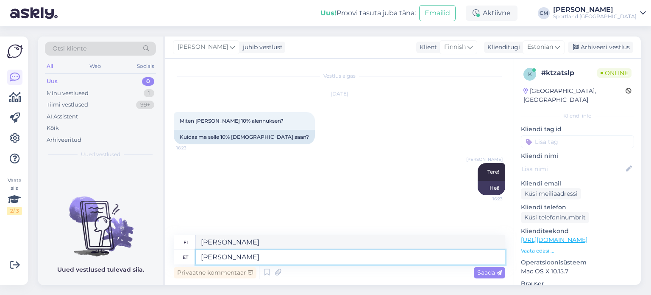
type textarea "[PERSON_NAME]"
type textarea "Minä [PERSON_NAME]"
type textarea "[PERSON_NAME] Klienditeenindusest."
type textarea "[PERSON_NAME] asiakaspalvelusta."
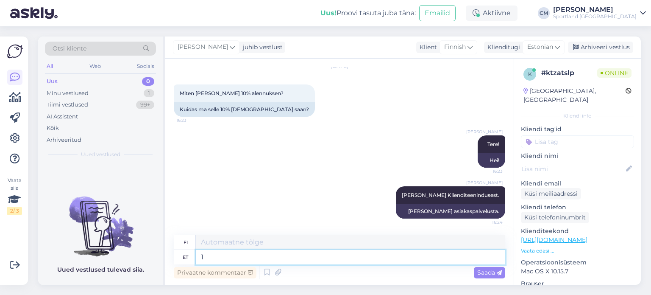
type textarea "10"
type textarea "1"
type textarea "Selleks"
type textarea "Tähän tarkoitukseen"
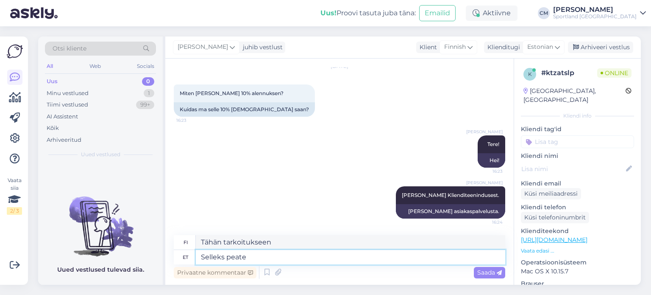
type textarea "Selleks peate"
type textarea "[PERSON_NAME] tehdä tämän sinun täytyy"
type textarea "Selleks [PERSON_NAME] o"
type textarea "Tätä varten sinun täytyy olla"
type textarea "Selleks [PERSON_NAME] oma k"
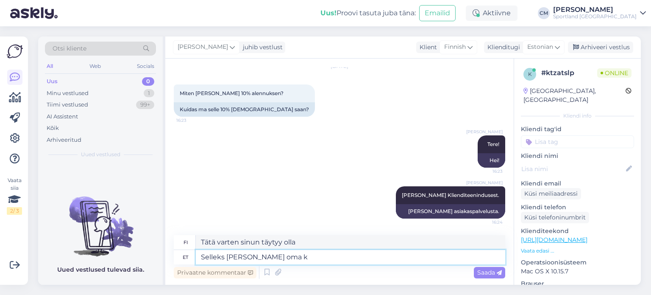
type textarea "Tätä varten sinulla on oltava oma"
type textarea "Selleks [PERSON_NAME] [PERSON_NAME]"
type textarea "Tätä varten sinun on oltava tililläsi."
type textarea "Selleks [PERSON_NAME] [PERSON_NAME] s"
type textarea "Tätä varten sinun on kirjauduttava tilillesi."
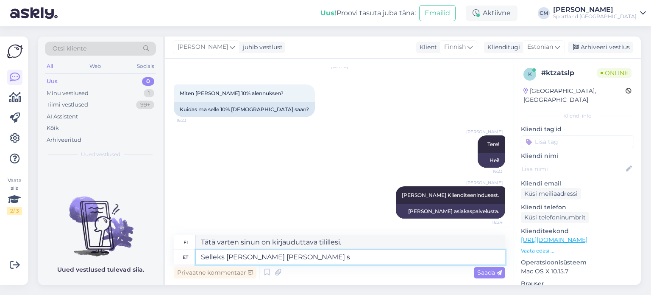
type textarea "Selleks [PERSON_NAME] [PERSON_NAME]"
type textarea "Tätä varten sinun on oltava tililläsi."
drag, startPoint x: 324, startPoint y: 257, endPoint x: 187, endPoint y: 259, distance: 137.0
click at [187, 259] on div "et Selleks [PERSON_NAME] [PERSON_NAME]" at bounding box center [340, 257] width 332 height 14
type textarea "Kas l"
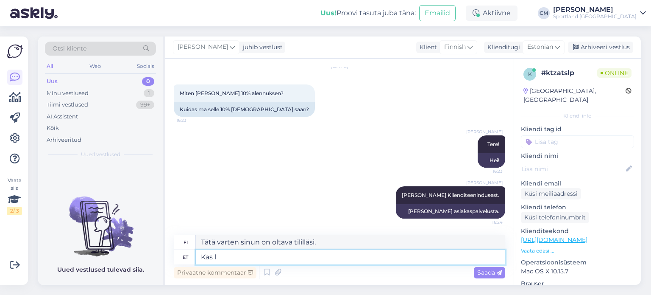
type textarea "On"
type textarea "Kas saite"
type textarea "Saitko"
type textarea "Kas saite 10"
type textarea "Saitko 10?"
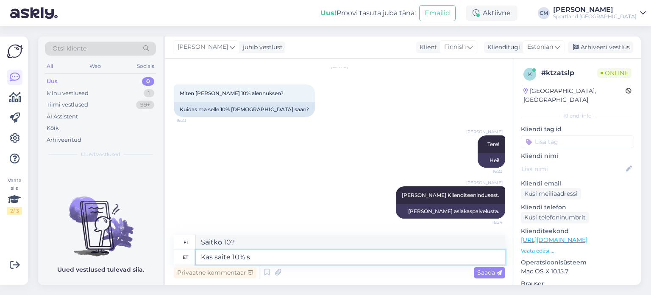
type textarea "Kas saite 10% so"
type textarea "Saitko 10%?"
type textarea "Kas saite 10% sooduskoodi?"
type textarea "Saitko 10% alennuskoodin?"
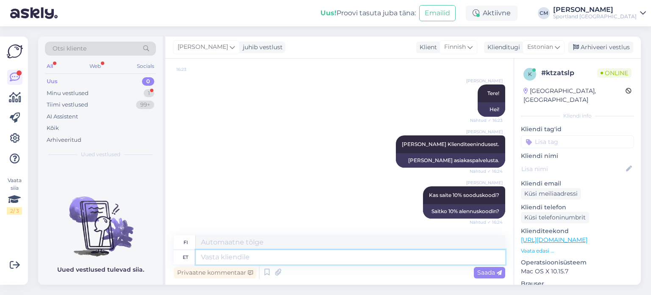
scroll to position [153, 0]
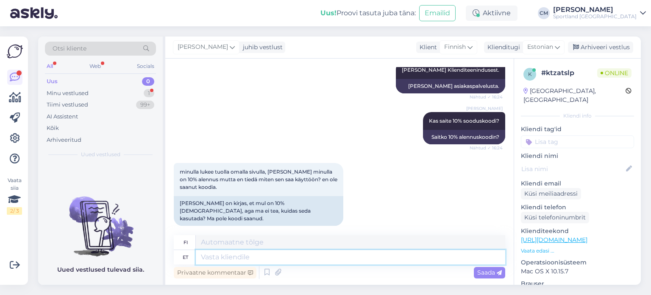
click at [285, 254] on textarea at bounding box center [351, 257] width 310 height 14
type textarea "[PERSON_NAME]"
type textarea "[PERSON_NAME] o"
type textarea "[PERSON_NAME] olet"
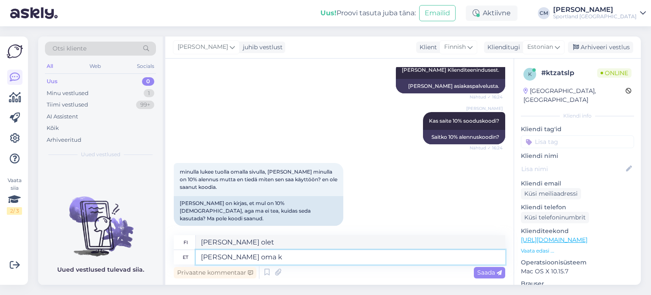
type textarea "[PERSON_NAME] [PERSON_NAME]"
type textarea "[PERSON_NAME] olet sinun"
type textarea "[PERSON_NAME] [PERSON_NAME] s"
type textarea "[PERSON_NAME] olet tililläsi"
type textarea "[PERSON_NAME] [PERSON_NAME] sisselogitud siis"
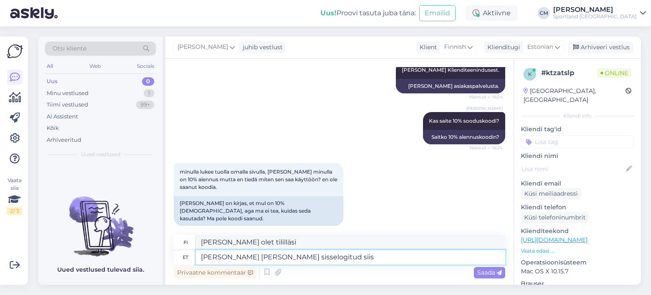
type textarea "[PERSON_NAME] olet kirjautunut tilillesi"
type textarea "[PERSON_NAME] [PERSON_NAME] sisselogitud siis r"
type textarea "[PERSON_NAME] olet kirjautunut tilillesi, niin"
type textarea "[PERSON_NAME] [PERSON_NAME] sisselogitud siis rakendub so"
type textarea "[PERSON_NAME] olet kirjautunut tilillesi, se tulee voimaan"
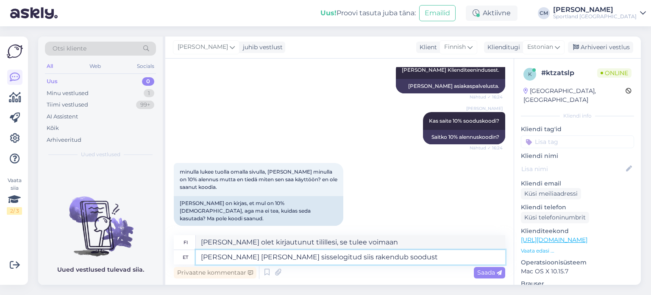
type textarea "[PERSON_NAME] [PERSON_NAME] sisselogitud siis rakendub soodust"
type textarea "[PERSON_NAME] olet kirjautunut tilillesi, alennus on voimassa."
type textarea "[PERSON_NAME] [PERSON_NAME] sisselogitud siis rakendub soodust ostukorvile au"
type textarea "[PERSON_NAME] olet kirjautunut tilillesi, alennus lisätään ostoskoriisi."
type textarea "[PERSON_NAME] [PERSON_NAME] sisselogitud siis rakendub soodust ostukorvile auto…"
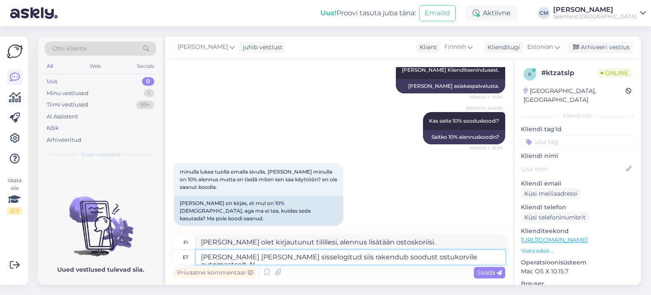
type textarea "[PERSON_NAME] olet kirjautunut tilillesi, alennus lisätään automaattisesti osto…"
type textarea "[PERSON_NAME] [PERSON_NAME] sisselogitud siis rakendub soodust ostukorvile auto…"
type textarea "[PERSON_NAME] olet kirjautunut tilillesi, alennus lisätään automaattisesti osto…"
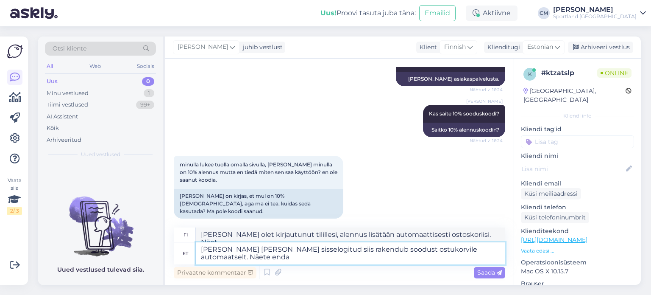
type textarea "[PERSON_NAME] [PERSON_NAME] sisselogitud siis rakendub soodust ostukorvile auto…"
type textarea "[PERSON_NAME] olet kirjautunut tilillesi, alennus lisätään automaattisesti osto…"
type textarea "[PERSON_NAME] [PERSON_NAME] sisselogitud siis rakendub soodust ostukorvile auto…"
type textarea "[PERSON_NAME] olet kirjautunut tilillesi, alennus lisätään automaattisesti osto…"
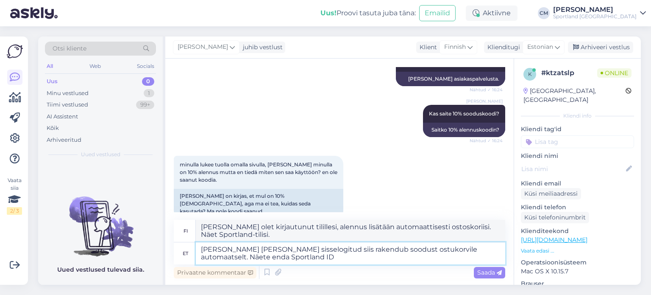
scroll to position [161, 0]
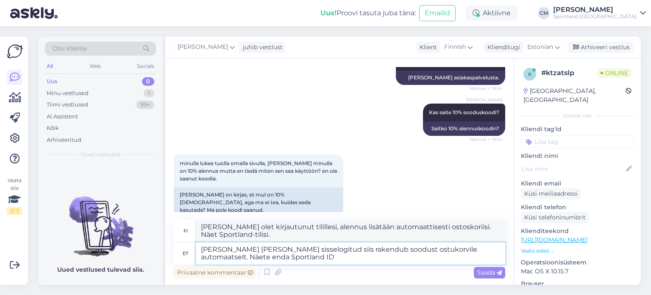
type textarea "[PERSON_NAME] [PERSON_NAME] sisselogitud siis rakendub soodust ostukorvile auto…"
type textarea "[PERSON_NAME] olet kirjautunut tilillesi, alennus lisätään automaattisesti osto…"
type textarea "[PERSON_NAME] [PERSON_NAME] sisselogitud siis rakendub soodust ostukorvile auto…"
type textarea "[PERSON_NAME] olet kirjautunut tilillesi, alennus lisätään ostoskoriisi automaa…"
type textarea "[PERSON_NAME] [PERSON_NAME] sisselogitud siis rakendub soodust ostukorvile auto…"
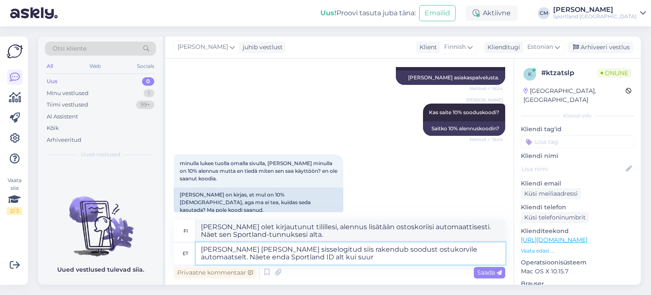
type textarea "[PERSON_NAME] olet kirjautunut tilillesi, alennus lisätään automaattisesti osto…"
type textarea "[PERSON_NAME] [PERSON_NAME] sisselogitud siis rakendub soodust ostukorvile auto…"
type textarea "[PERSON_NAME] olet kirjautunut tilillesi, alennus lisätään automaattisesti osto…"
type textarea "[PERSON_NAME] [PERSON_NAME] sisselogitud siis rakendub soodust ostukorvile auto…"
type textarea "[PERSON_NAME] olet kirjautunut tilillesi, alennus lisätään automaattisesti osto…"
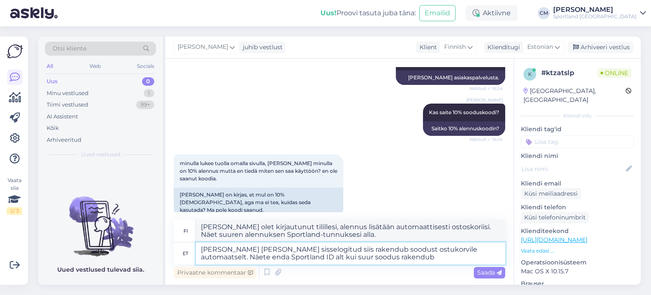
type textarea "[PERSON_NAME] [PERSON_NAME] sisselogitud siis rakendub soodust ostukorvile auto…"
type textarea "[PERSON_NAME] olet kirjautunut tilillesi, alennus lisätään ostoskoriisi automaa…"
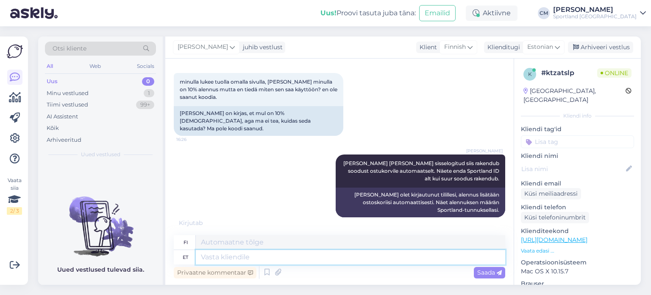
scroll to position [285, 0]
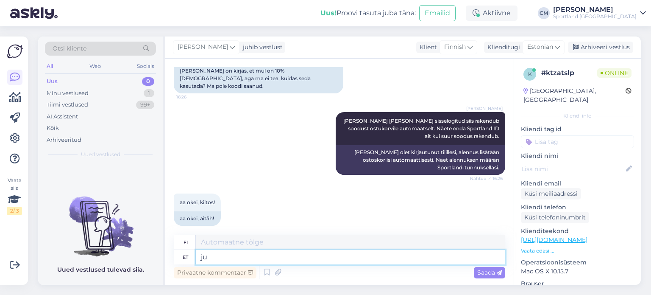
type textarea "j"
type textarea "Kuid"
type textarea "Mutta"
type textarea "[PERSON_NAME]"
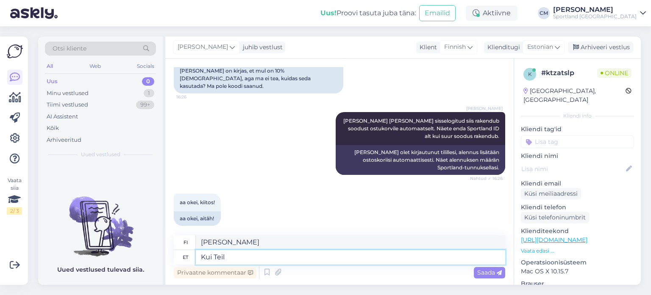
type textarea "Kui Teil"
type textarea "[PERSON_NAME] sinä"
type textarea "Kui Teil näitab ko"
type textarea "[PERSON_NAME] näytät"
type textarea "Kui Teil näitab kontol s"
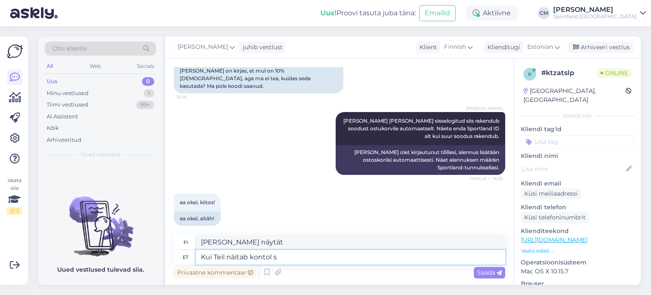
type textarea "[PERSON_NAME] tililläsi näkyy"
type textarea "Kui Teil näitab kontol siiski"
type textarea "[PERSON_NAME] tilisi näkyy edelleen"
type textarea "Kui Teil näitab kontol siiski 5% s"
type textarea "[PERSON_NAME] tililläsi näkyy edelleen 5 %"
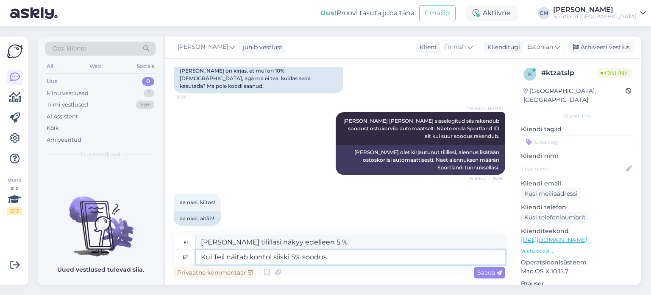
type textarea "Kui Teil näitab kontol siiski 5% soodus s"
type textarea "[PERSON_NAME] tililläsi näkyy edelleen 5 %:n alennus"
type textarea "Kui Teil näitab kontol siiski 5% soodus siis"
type textarea "[PERSON_NAME] tililläsi näkyy edelleen 5 % alennus, niin"
type textarea "Kui Teil näitab kontol siiski 5% soodus siis 10% soo"
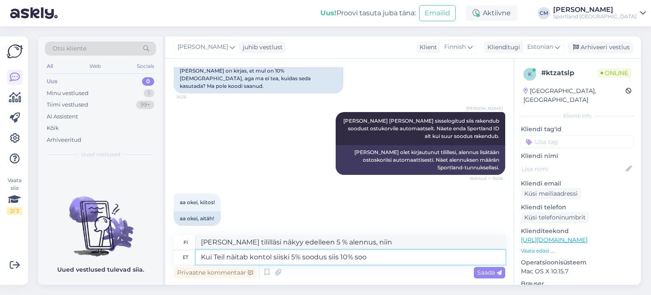
type textarea "[PERSON_NAME] tililläsi näkyy edelleen 5 % alennus, niin sitten 10 %"
type textarea "Kui Teil näitab kontol siiski 5% soodus siis 10% sooduskodo k"
type textarea "[PERSON_NAME] tililläsi näkyy edelleen 5 % alennus, niin 10 % alennuskoodi"
type textarea "Kui Teil näitab kontol siiski 5% soodus siis 10% sooduskood p"
type textarea "[PERSON_NAME] tililläsi näkyy edelleen 5 % alennus, käytä 10 % alennuskoodia."
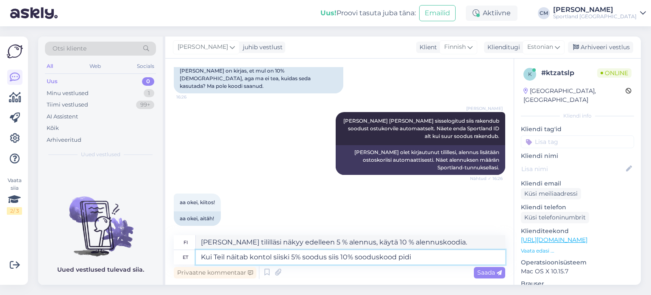
type textarea "Kui Teil näitab kontol siiski 5% soodus siis 10% sooduskood pidi s"
type textarea "[PERSON_NAME] tililläsi näkyy edelleen 5 % alennus, sinun tulee käyttää 10 % al…"
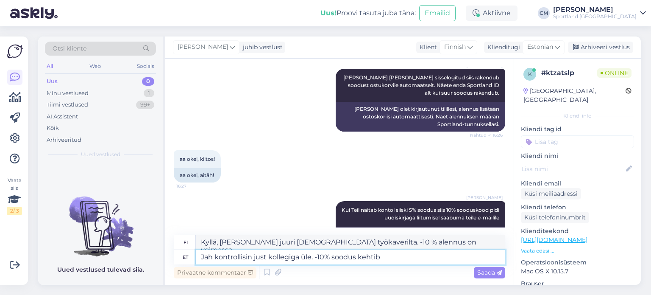
scroll to position [425, 0]
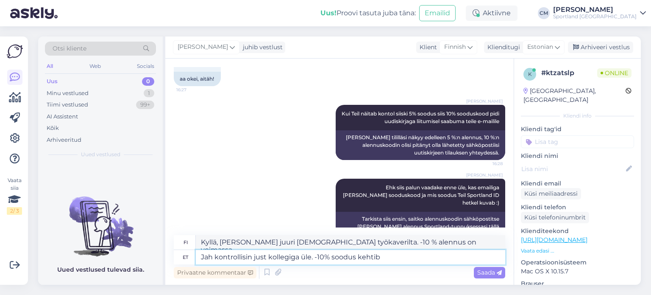
click at [355, 255] on textarea "Jah kontrollisin just kollegiga üle. -10% soodus kehtib" at bounding box center [351, 257] width 310 height 14
click at [422, 259] on textarea "Jah kontrollisin just kollegiga üle. -10% soodus täishinnast kehtib" at bounding box center [351, 257] width 310 height 14
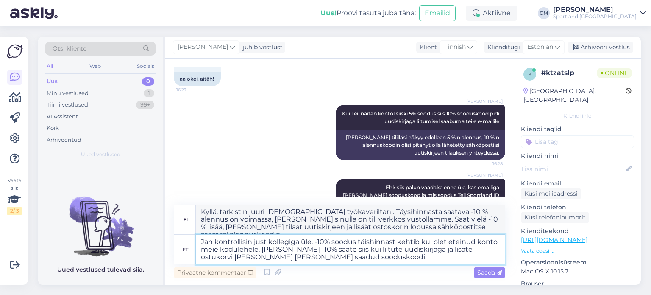
scroll to position [455, 0]
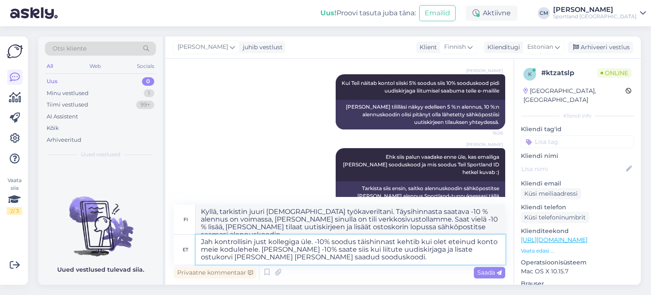
click at [450, 244] on textarea "Jah kontrollisin just kollegiga üle. -10% soodus täishinnast kehtib kui olet et…" at bounding box center [351, 250] width 310 height 30
click at [304, 257] on textarea "Jah kontrollisin just kollegiga üle. -10% soodus täishinnast kehtib [PERSON_NAM…" at bounding box center [351, 250] width 310 height 30
click at [300, 260] on textarea "Jah kontrollisin just kollegiga üle. -10% soodus täishinnast kehtib [PERSON_NAM…" at bounding box center [351, 250] width 310 height 30
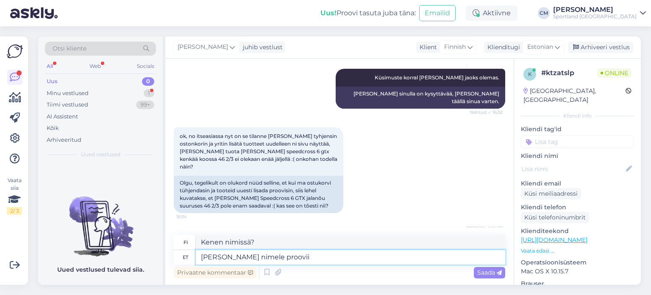
scroll to position [779, 0]
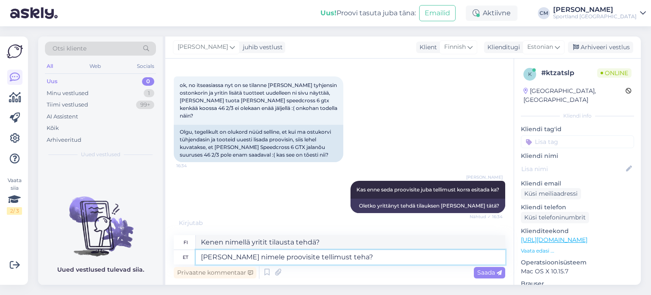
click at [246, 258] on textarea "[PERSON_NAME] nimele proovisite tellimust teha?" at bounding box center [351, 257] width 310 height 14
click at [378, 259] on textarea "[PERSON_NAME] nimele ja emailile proovisite tellimust teha?" at bounding box center [351, 257] width 310 height 14
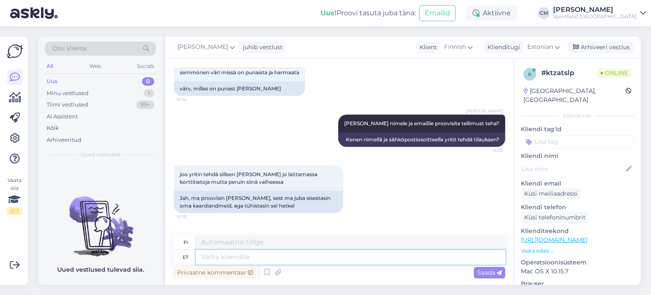
scroll to position [1013, 0]
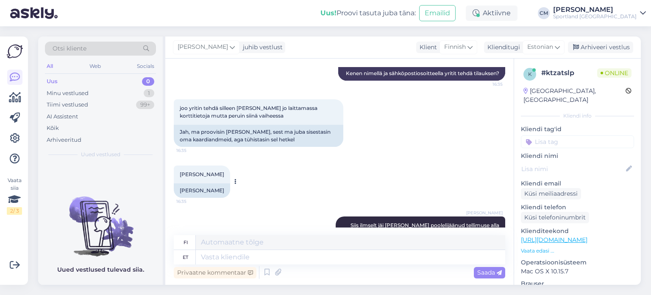
drag, startPoint x: 224, startPoint y: 142, endPoint x: 175, endPoint y: 146, distance: 49.0
click at [175, 183] on div "[PERSON_NAME]" at bounding box center [202, 190] width 56 height 14
copy div "[PERSON_NAME]"
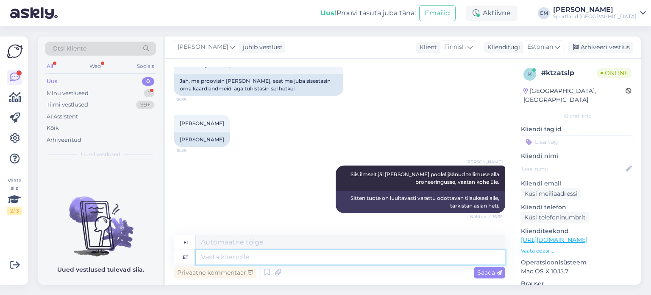
click at [246, 263] on textarea at bounding box center [351, 257] width 310 height 14
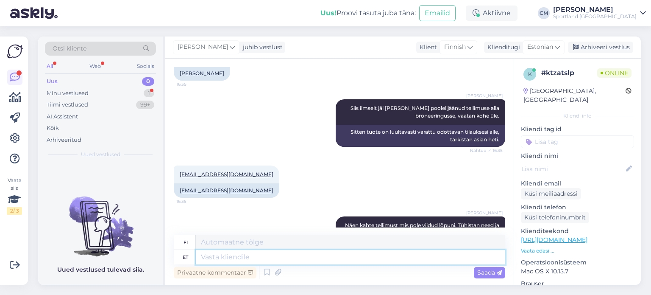
scroll to position [1181, 0]
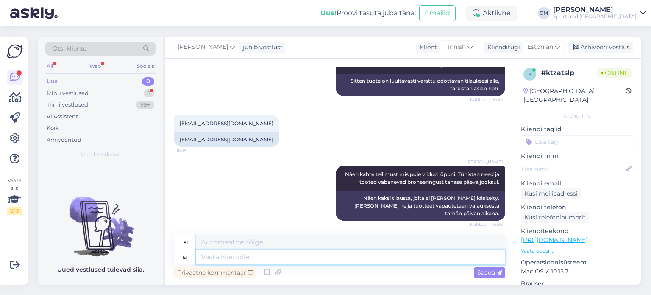
click at [239, 251] on textarea at bounding box center [351, 257] width 310 height 14
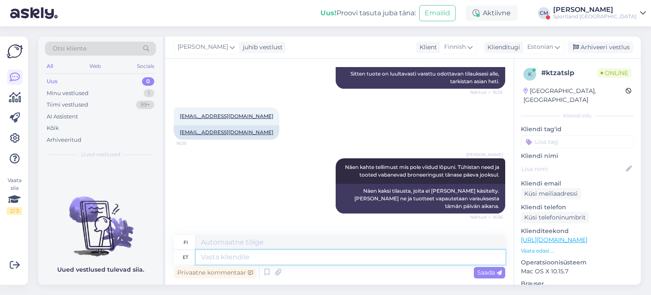
scroll to position [1247, 0]
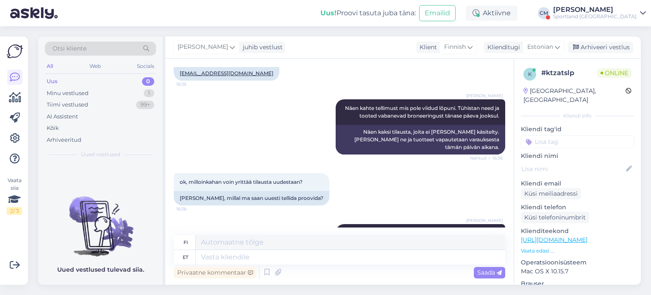
click at [598, 11] on div "[PERSON_NAME]" at bounding box center [595, 9] width 84 height 7
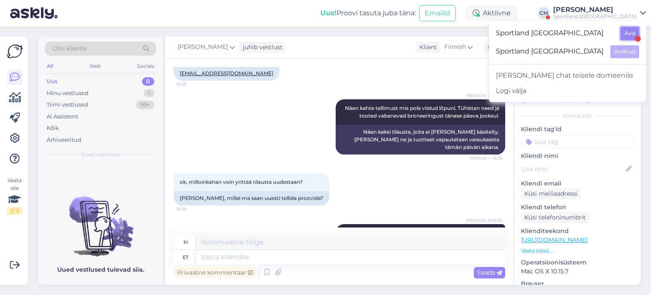
click at [623, 35] on button "Ava" at bounding box center [630, 33] width 19 height 13
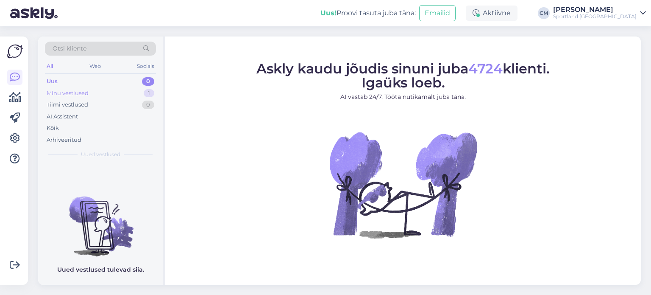
click at [116, 93] on div "Minu vestlused 1" at bounding box center [100, 93] width 111 height 12
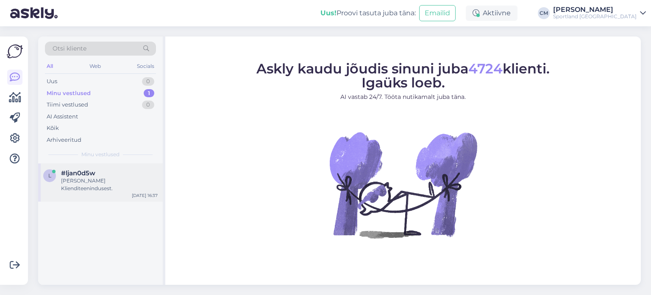
click at [129, 173] on div "#ljan0d5w" at bounding box center [109, 173] width 97 height 8
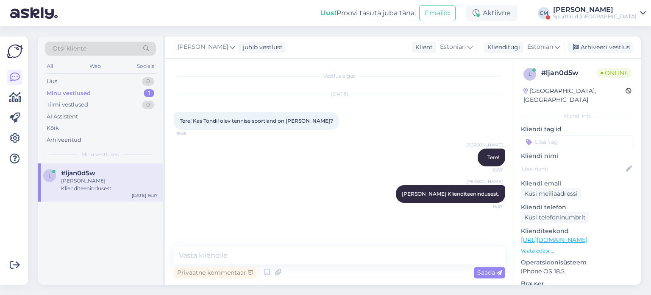
click at [257, 193] on div "[PERSON_NAME] [PERSON_NAME] Klienditeenindusest. 16:37" at bounding box center [340, 194] width 332 height 36
click at [249, 257] on textarea at bounding box center [340, 255] width 332 height 18
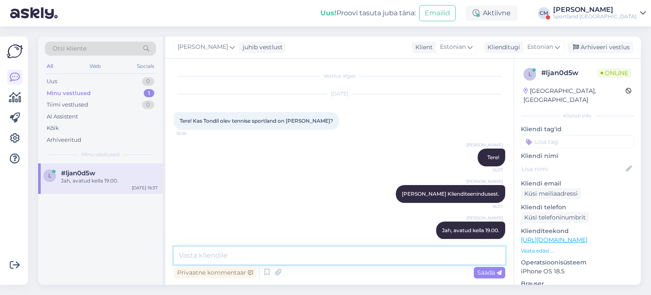
scroll to position [9, 0]
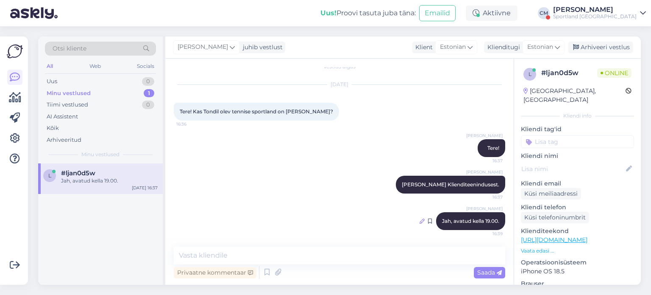
click at [420, 221] on icon at bounding box center [422, 220] width 5 height 5
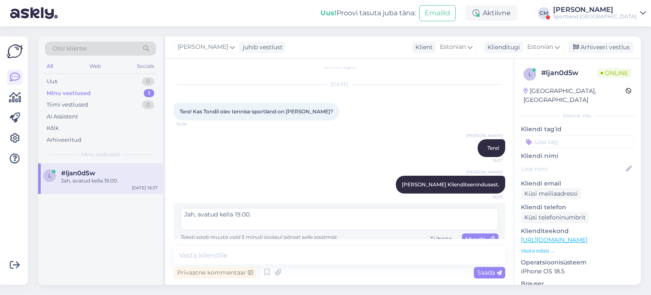
click at [215, 212] on textarea "Jah, avatud kella 19.00." at bounding box center [340, 219] width 318 height 22
click at [219, 214] on textarea "Jah, avatud kella 19.00." at bounding box center [340, 219] width 318 height 22
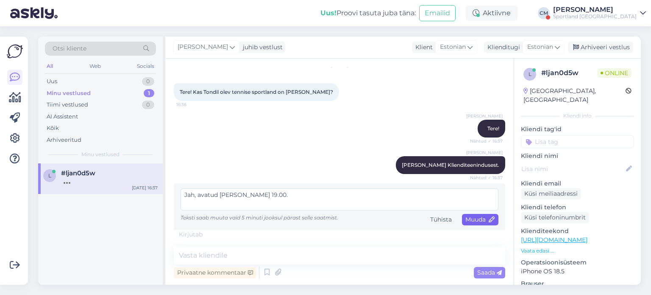
click at [468, 218] on span "Muuda" at bounding box center [481, 219] width 30 height 8
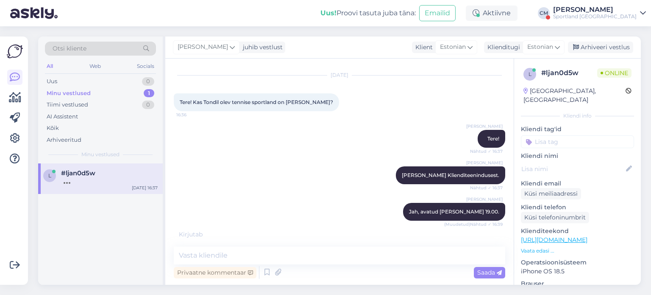
scroll to position [19, 0]
click at [379, 166] on div "[PERSON_NAME] [PERSON_NAME] Klienditeenindusest. Nähtud ✓ 16:37" at bounding box center [340, 175] width 332 height 36
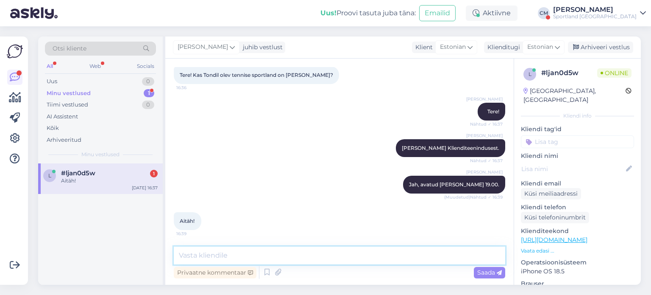
click at [355, 254] on textarea at bounding box center [340, 255] width 332 height 18
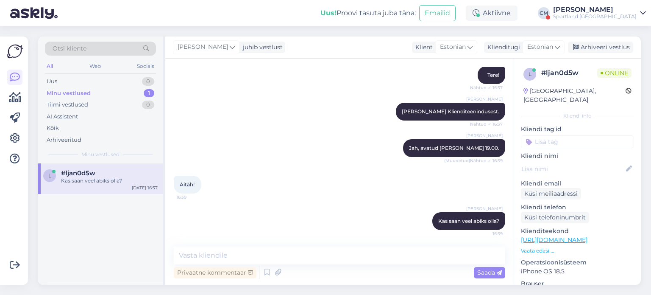
click at [594, 3] on div "Uus! Proovi tasuta [PERSON_NAME]: Emailid Aktiivne [PERSON_NAME] Sportland [GEO…" at bounding box center [325, 13] width 651 height 26
click at [595, 11] on div "[PERSON_NAME]" at bounding box center [595, 9] width 84 height 7
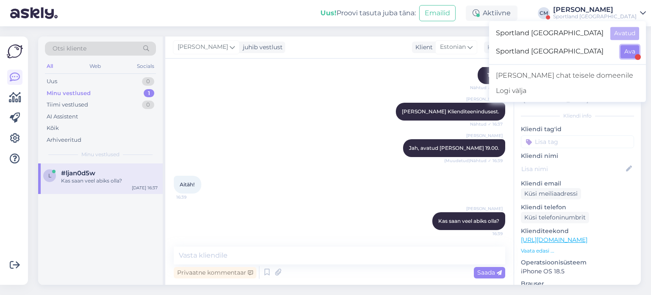
click at [631, 50] on button "Ava" at bounding box center [630, 51] width 19 height 13
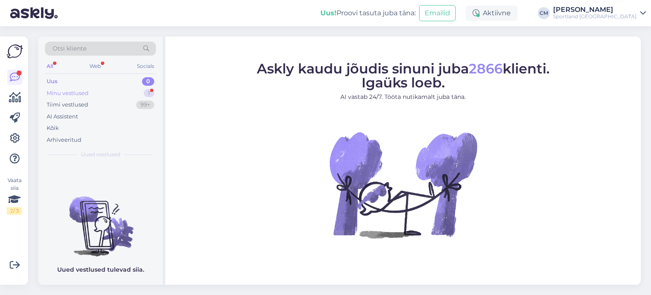
click at [126, 93] on div "Minu vestlused 1" at bounding box center [100, 93] width 111 height 12
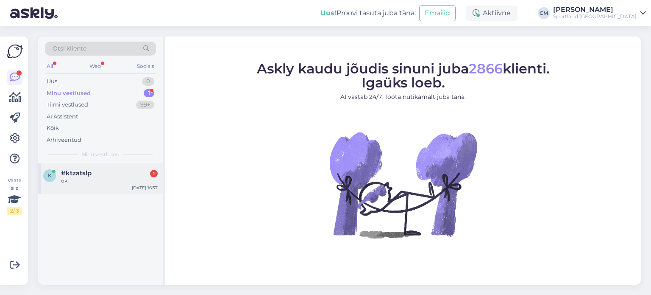
click at [125, 167] on div "k #ktzatslp 1 ok [DATE] 16:37" at bounding box center [100, 178] width 125 height 31
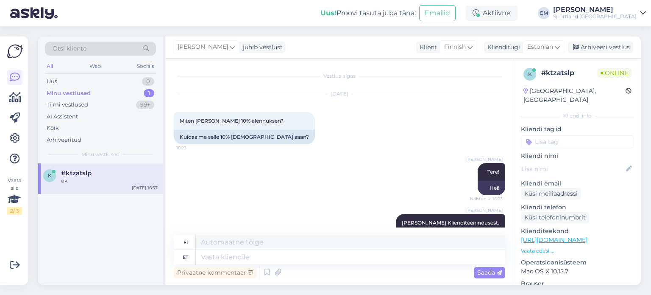
scroll to position [1298, 0]
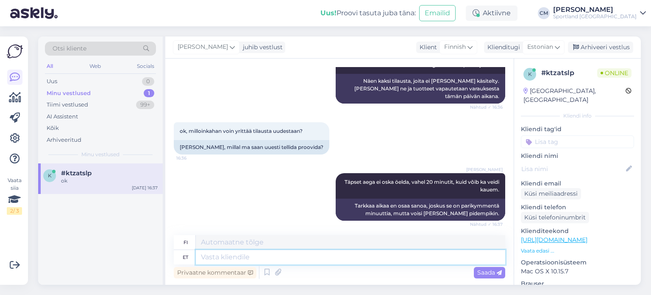
click at [263, 260] on textarea at bounding box center [351, 257] width 310 height 14
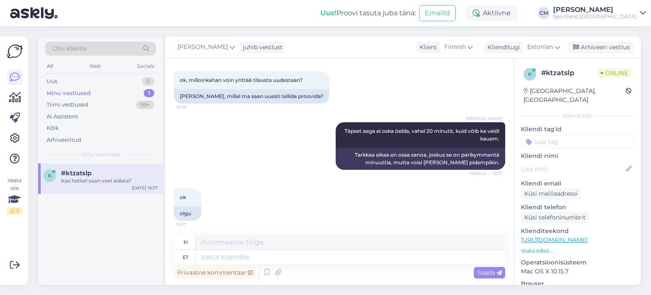
click at [548, 135] on input at bounding box center [577, 141] width 113 height 13
click at [578, 162] on span "Sooduskood" at bounding box center [578, 164] width 32 height 5
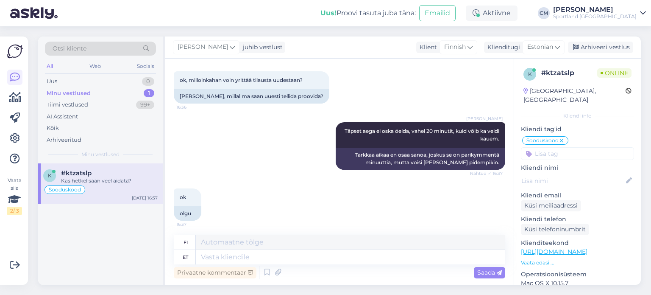
scroll to position [1348, 0]
click at [607, 13] on div "Sportland [GEOGRAPHIC_DATA]" at bounding box center [595, 16] width 84 height 7
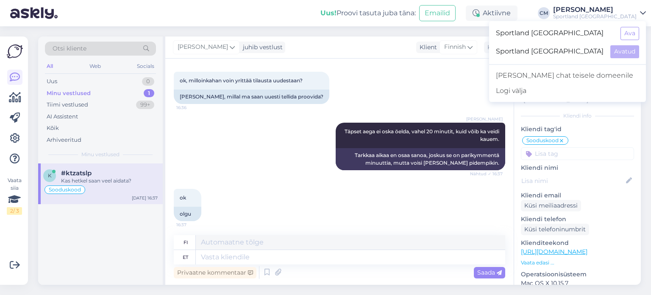
click at [620, 28] on div "Sportland [GEOGRAPHIC_DATA] Ava" at bounding box center [567, 33] width 157 height 18
click at [631, 31] on button "Ava" at bounding box center [630, 33] width 19 height 13
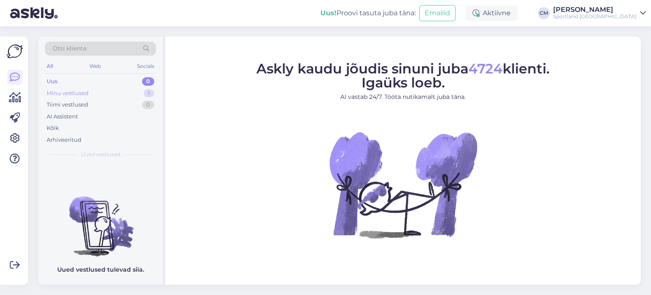
click at [134, 89] on div "Minu vestlused 1" at bounding box center [100, 93] width 111 height 12
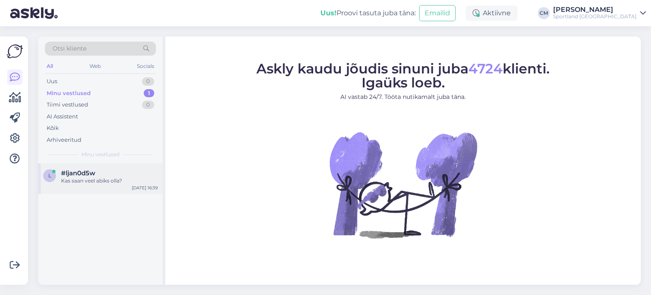
click at [126, 176] on div "#ljan0d5w" at bounding box center [109, 173] width 97 height 8
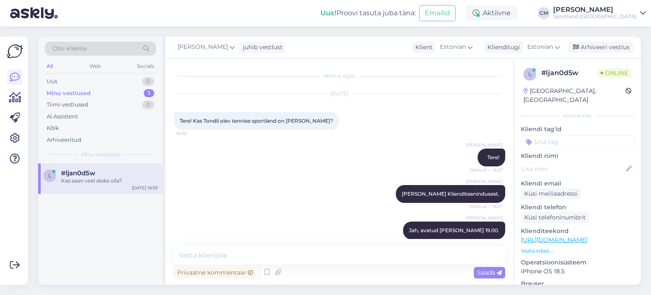
scroll to position [82, 0]
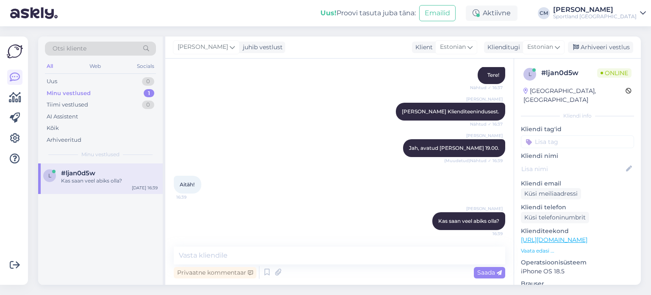
click at [616, 135] on input at bounding box center [577, 141] width 113 height 13
click at [592, 160] on div "Kaupluste lahtiolekuajad" at bounding box center [577, 164] width 71 height 8
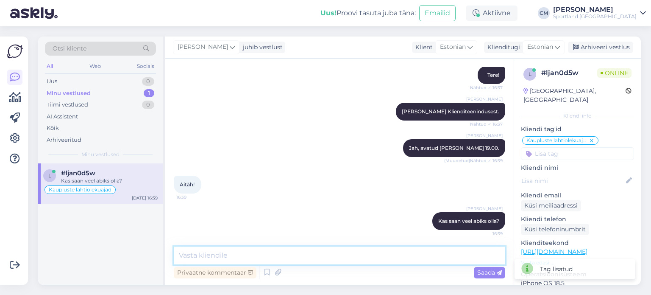
click at [424, 256] on textarea at bounding box center [340, 255] width 332 height 18
click at [599, 13] on div "Sportland [GEOGRAPHIC_DATA]" at bounding box center [595, 16] width 84 height 7
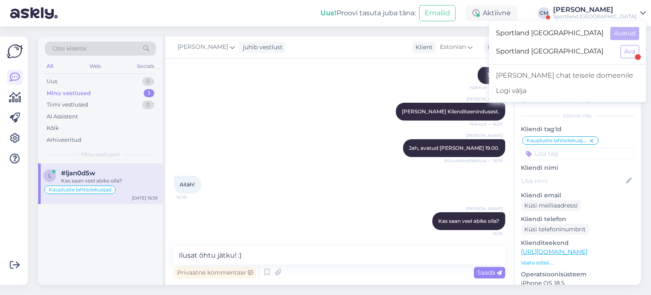
click at [635, 56] on div at bounding box center [638, 57] width 6 height 6
click at [631, 54] on button "Ava" at bounding box center [630, 51] width 19 height 13
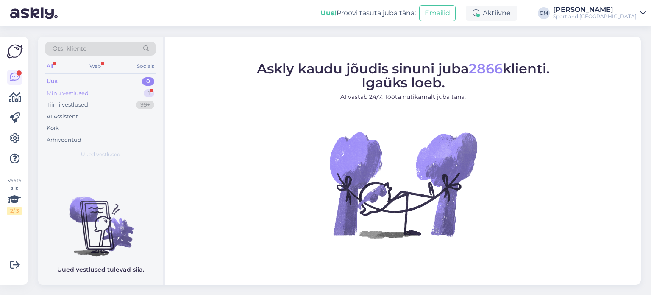
click at [113, 91] on div "Minu vestlused 1" at bounding box center [100, 93] width 111 height 12
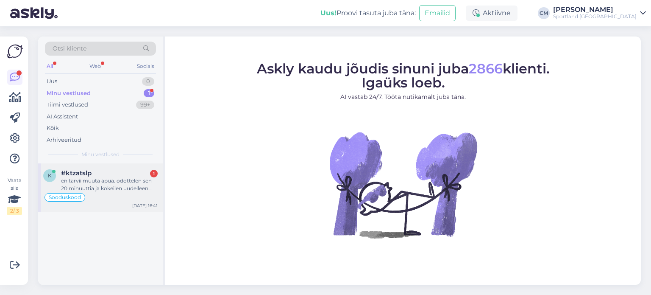
click at [119, 191] on div "en tarvii muuta apua. odottelen sen 20 minuuttia ja kokeilen uudelleen tilata" at bounding box center [109, 184] width 97 height 15
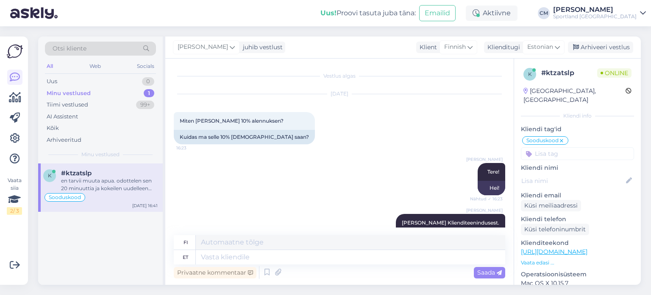
scroll to position [1415, 0]
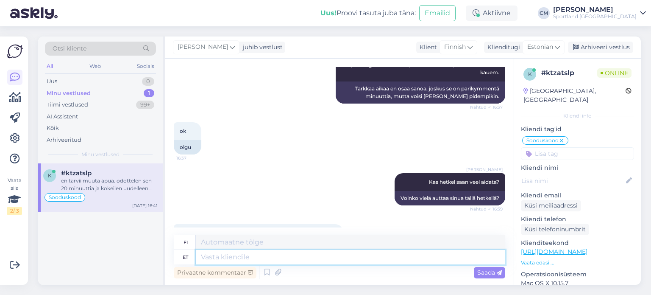
click at [226, 261] on textarea at bounding box center [351, 257] width 310 height 14
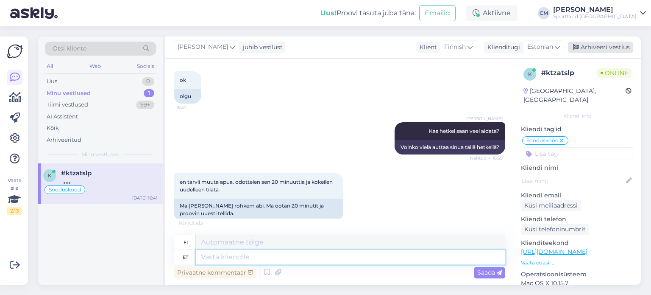
scroll to position [1517, 0]
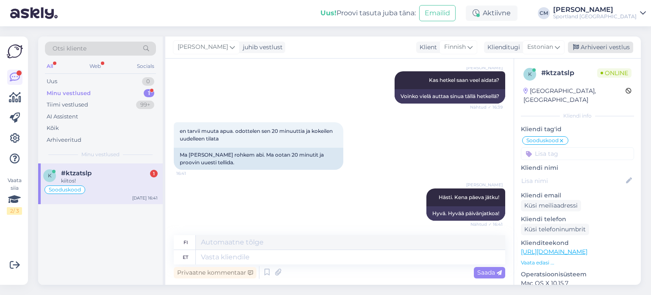
click at [592, 47] on div "Arhiveeri vestlus" at bounding box center [600, 47] width 65 height 11
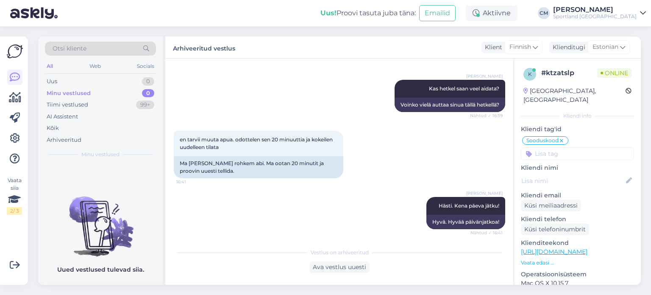
click at [633, 15] on div "Sportland [GEOGRAPHIC_DATA]" at bounding box center [595, 16] width 84 height 7
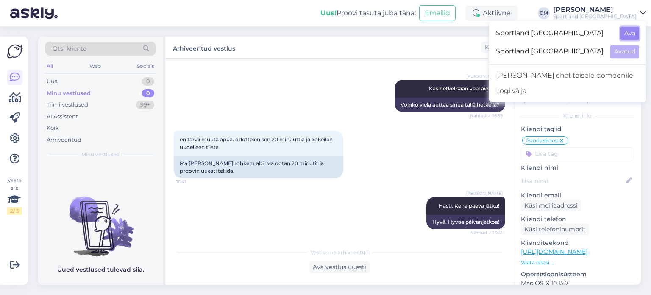
click at [629, 35] on button "Ava" at bounding box center [630, 33] width 19 height 13
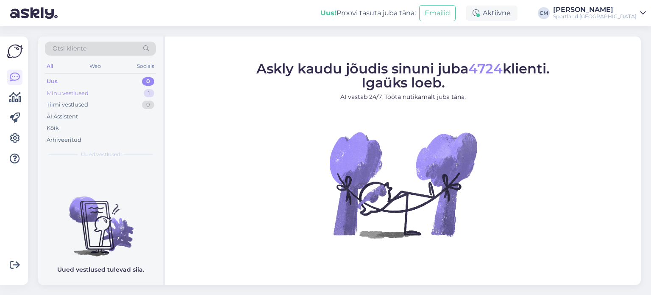
click at [138, 88] on div "Minu vestlused 1" at bounding box center [100, 93] width 111 height 12
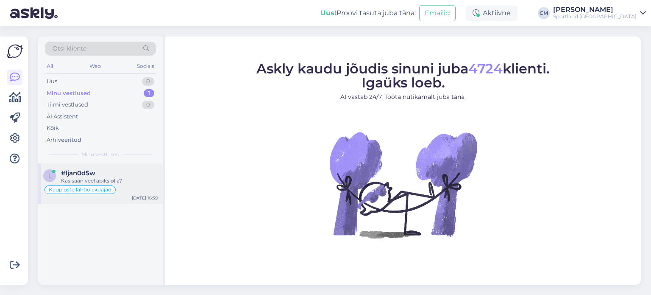
click at [133, 179] on div "Kas saan veel abiks olla?" at bounding box center [109, 181] width 97 height 8
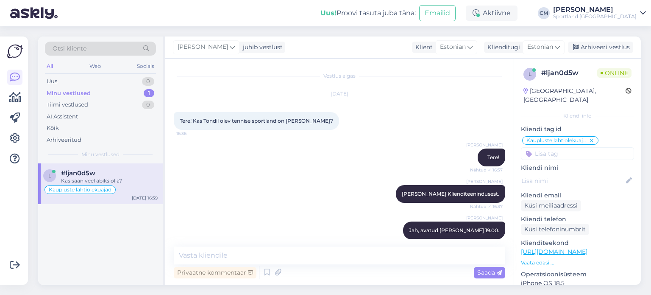
scroll to position [82, 0]
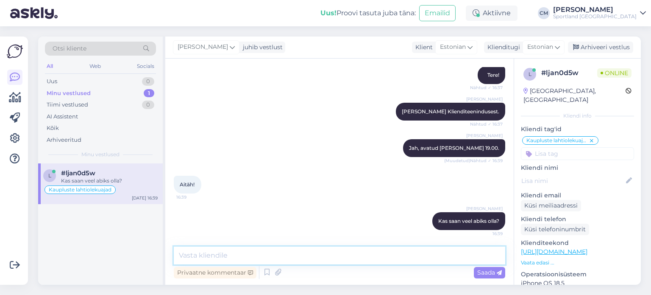
click at [252, 249] on textarea at bounding box center [340, 255] width 332 height 18
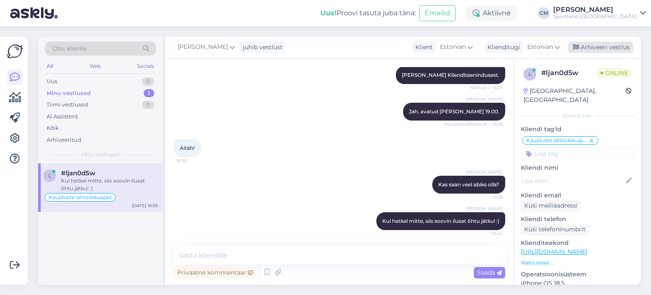
click at [608, 48] on div "Arhiveeri vestlus" at bounding box center [600, 47] width 65 height 11
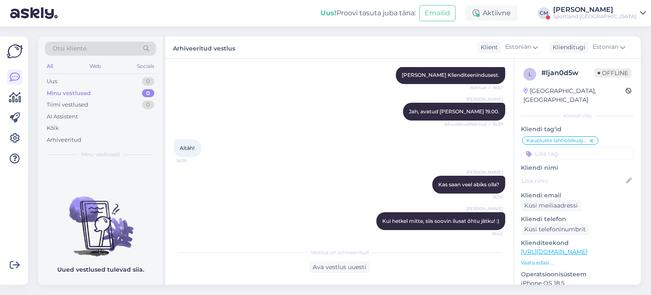
click at [600, 7] on div "[PERSON_NAME]" at bounding box center [595, 9] width 84 height 7
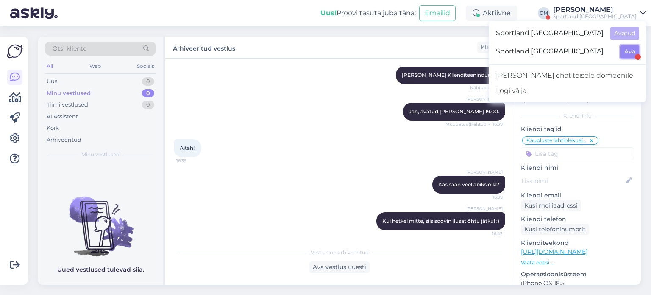
click at [628, 48] on button "Ava" at bounding box center [630, 51] width 19 height 13
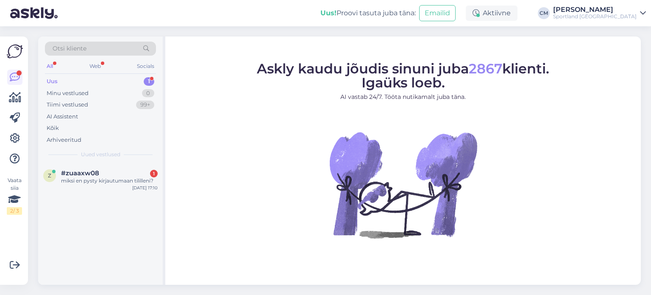
click at [91, 149] on div "Otsi kliente All Web Socials Uus 1 Minu vestlused 0 Tiimi vestlused 99+ AI Assi…" at bounding box center [100, 99] width 125 height 127
click at [97, 174] on span "#zuaaxw08" at bounding box center [80, 173] width 38 height 8
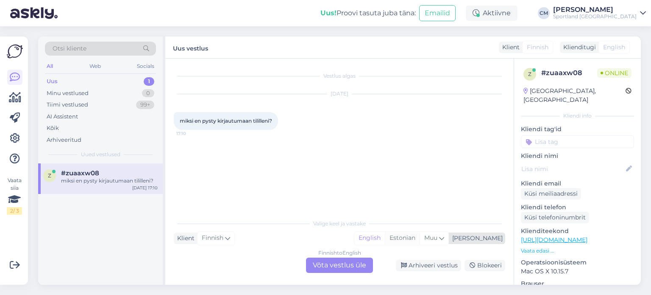
click at [420, 240] on div "Estonian" at bounding box center [402, 238] width 35 height 13
click at [363, 263] on div "Finnish to Estonian Võta vestlus üle" at bounding box center [339, 264] width 67 height 15
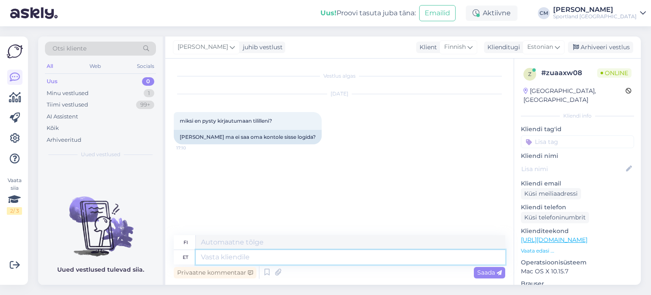
click at [318, 263] on textarea at bounding box center [351, 257] width 310 height 14
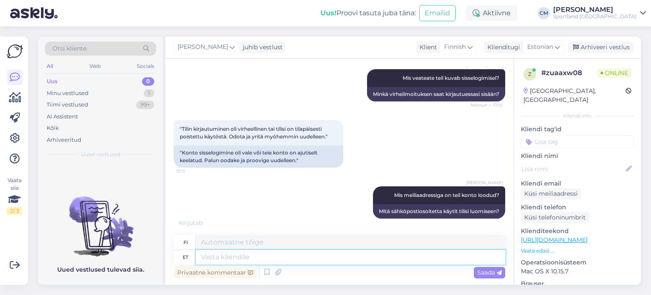
scroll to position [246, 0]
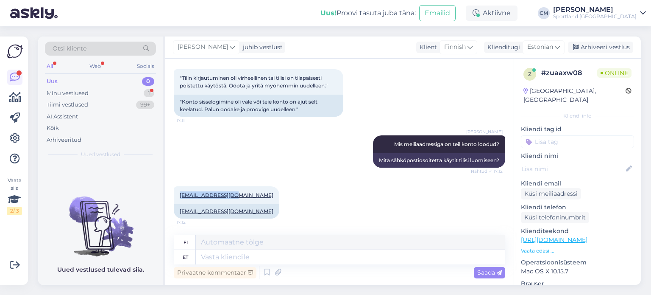
drag, startPoint x: 237, startPoint y: 191, endPoint x: 168, endPoint y: 190, distance: 69.1
click at [168, 190] on div "Vestlus algas [DATE] miksi en pysty kirjautumaan tililleni? 17:10 Miks ma ei sa…" at bounding box center [339, 172] width 349 height 226
copy link "[EMAIL_ADDRESS][DOMAIN_NAME]"
click at [234, 251] on textarea at bounding box center [351, 257] width 310 height 14
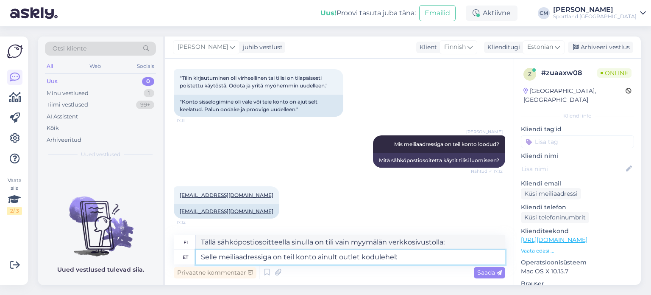
paste textarea "[URL][DOMAIN_NAME]"
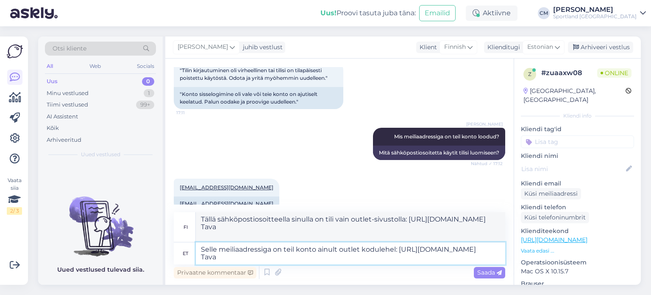
scroll to position [255, 0]
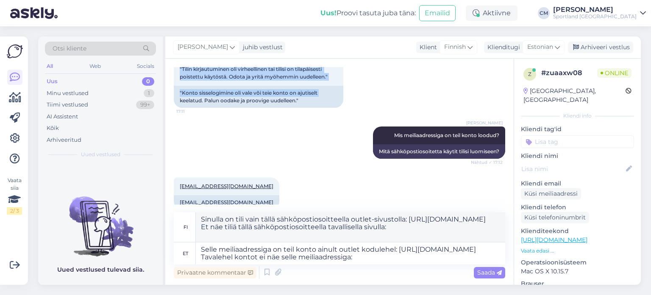
drag, startPoint x: 331, startPoint y: 94, endPoint x: 465, endPoint y: -38, distance: 188.0
click at [465, 0] on html "Uus! Proovi tasuta [PERSON_NAME]: Emailid Aktiivne [PERSON_NAME] Sportland [GEO…" at bounding box center [325, 147] width 651 height 295
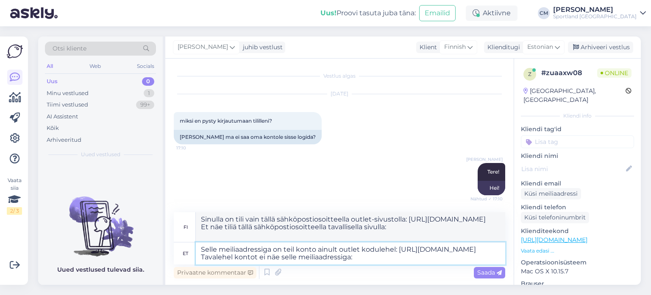
click at [361, 263] on textarea "Selle meiliaadressiga on teil konto ainult outlet kodulehel: [URL][DOMAIN_NAME]…" at bounding box center [351, 253] width 310 height 22
paste textarea "[URL][DOMAIN_NAME]"
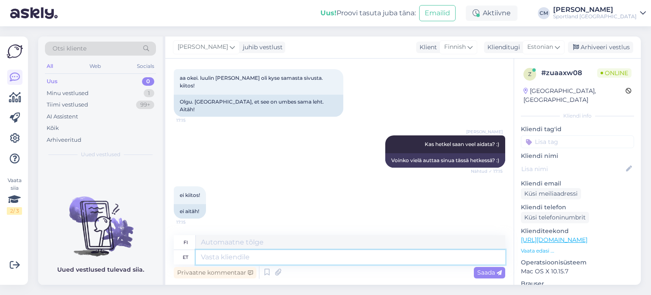
scroll to position [547, 0]
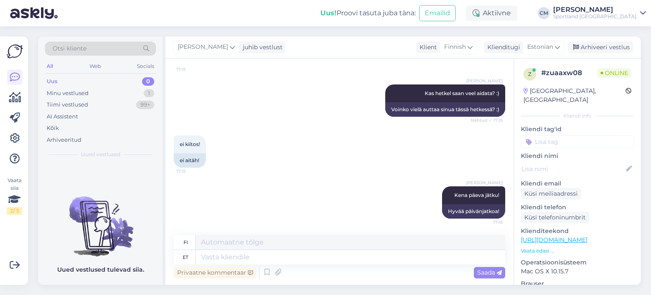
click at [565, 135] on input at bounding box center [577, 141] width 113 height 13
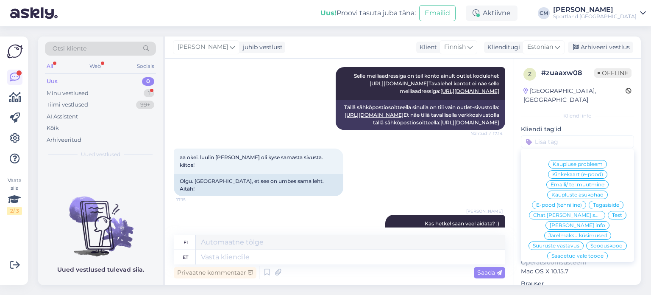
scroll to position [598, 0]
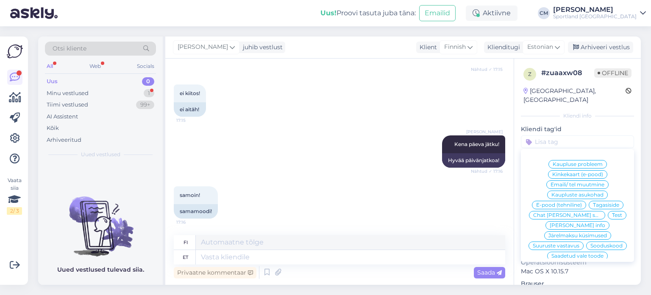
click at [563, 135] on input at bounding box center [577, 141] width 113 height 13
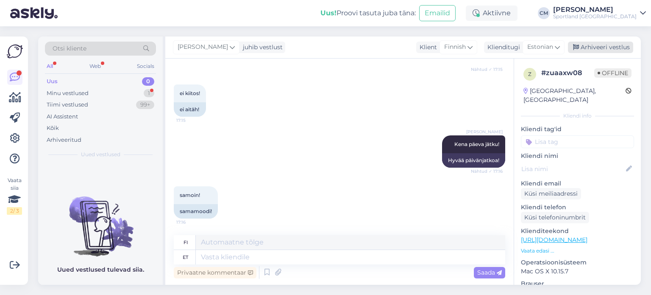
click at [582, 50] on div "Arhiveeri vestlus" at bounding box center [600, 47] width 65 height 11
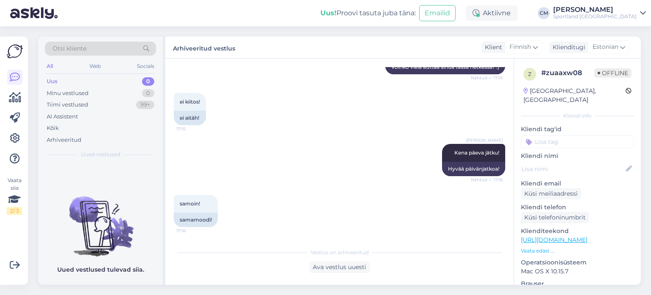
click at [606, 13] on div "Sportland [GEOGRAPHIC_DATA]" at bounding box center [595, 16] width 84 height 7
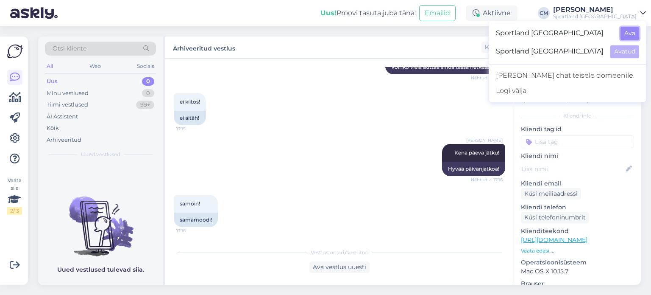
click at [633, 31] on button "Ava" at bounding box center [630, 33] width 19 height 13
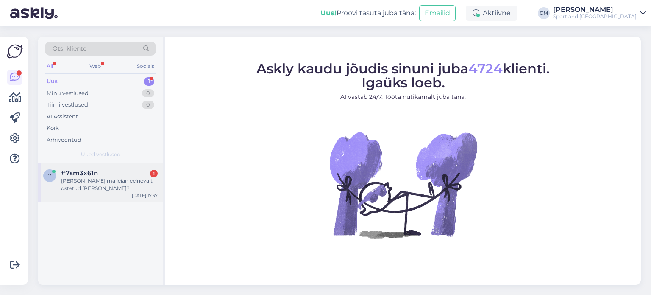
click at [137, 184] on div "[PERSON_NAME] ma leian eelnevalt ostetud [PERSON_NAME]?" at bounding box center [109, 184] width 97 height 15
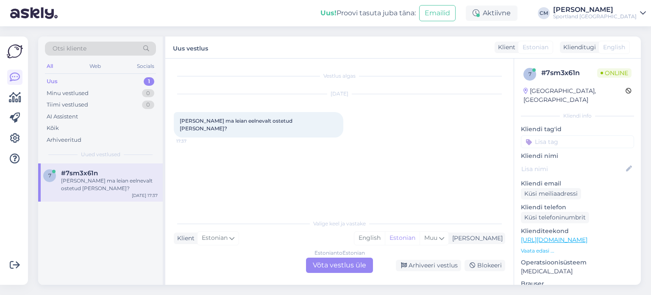
click at [332, 269] on div "Estonian to Estonian Võta vestlus üle" at bounding box center [339, 264] width 67 height 15
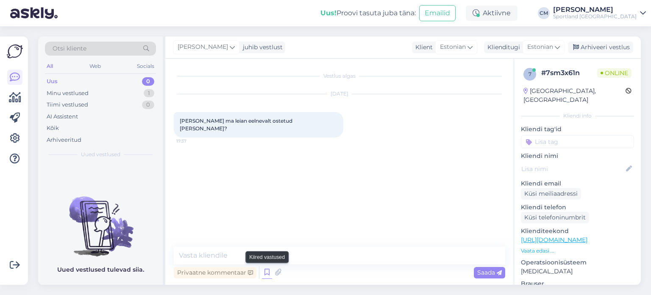
click at [267, 271] on icon at bounding box center [267, 272] width 10 height 13
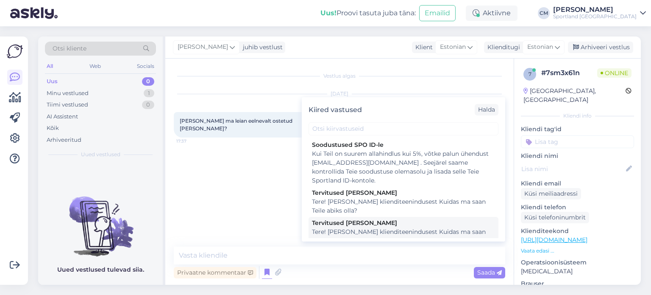
click at [356, 229] on div "Tere! [PERSON_NAME] klienditeenindusest Kuidas ma saan Teile abiks olla?" at bounding box center [403, 236] width 183 height 18
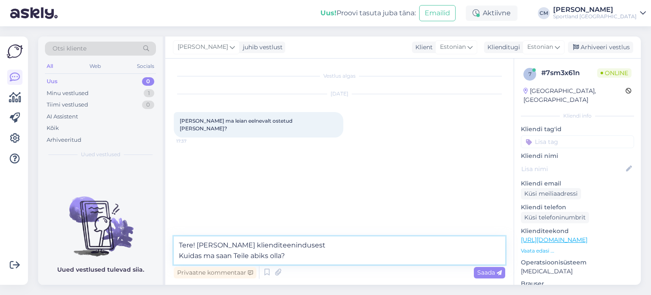
drag, startPoint x: 295, startPoint y: 252, endPoint x: 183, endPoint y: 260, distance: 111.8
click at [183, 260] on textarea "Tere! [PERSON_NAME] klienditeenindusest Kuidas ma saan Teile abiks olla?" at bounding box center [340, 250] width 332 height 28
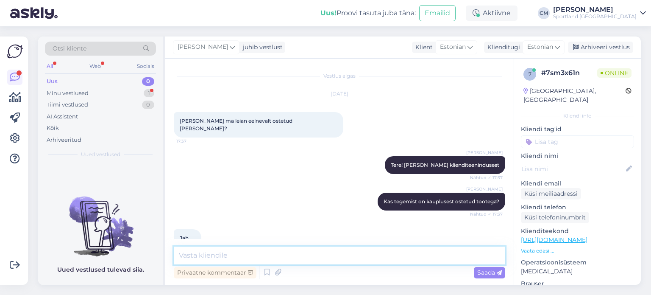
scroll to position [9, 0]
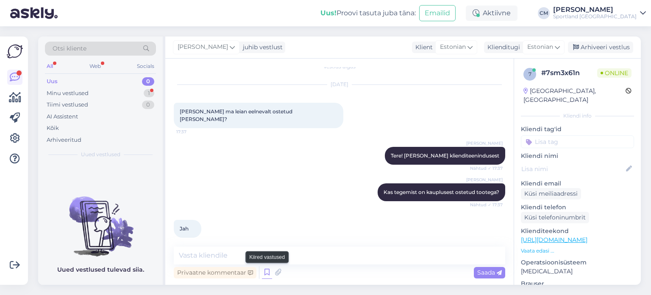
click at [268, 271] on icon at bounding box center [267, 272] width 10 height 13
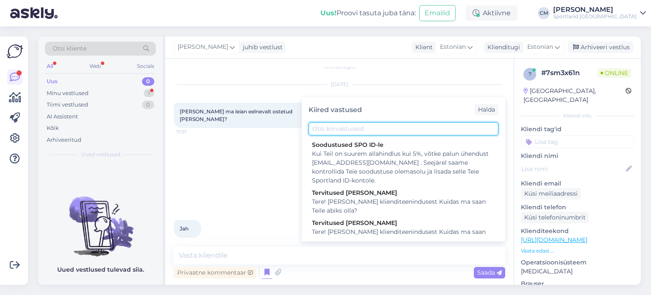
click at [336, 133] on input "text" at bounding box center [404, 128] width 190 height 13
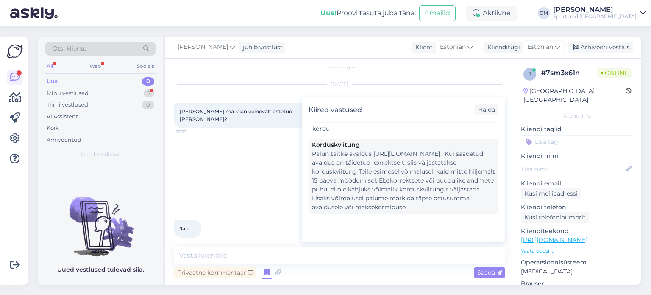
click at [343, 145] on div "Korduskviitung" at bounding box center [403, 144] width 183 height 9
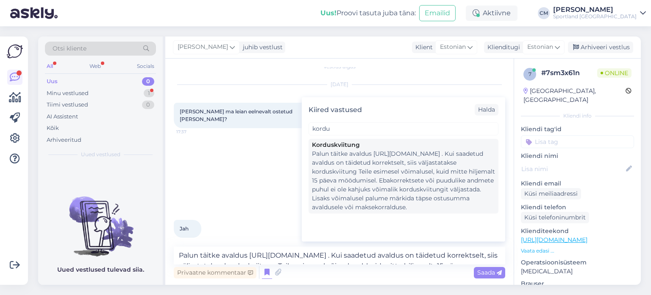
scroll to position [19, 0]
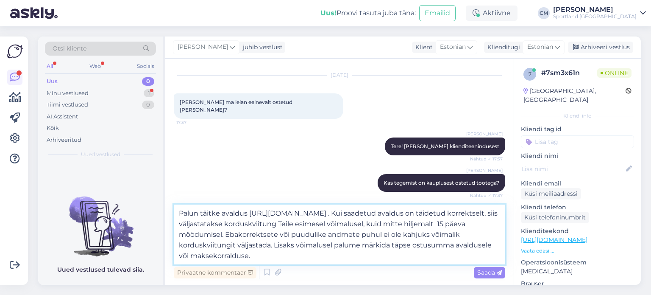
click at [339, 225] on textarea "Palun täitke avaldus [URL][DOMAIN_NAME] . Kui saadetud avaldus on täidetud korr…" at bounding box center [340, 234] width 332 height 60
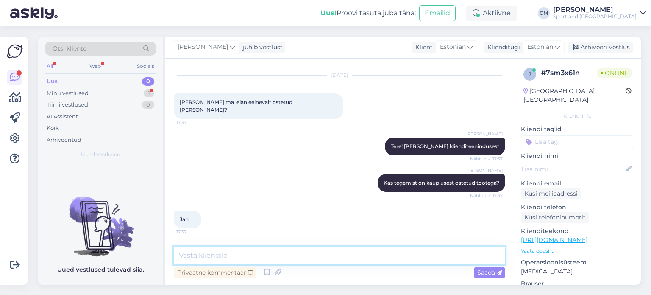
scroll to position [92, 0]
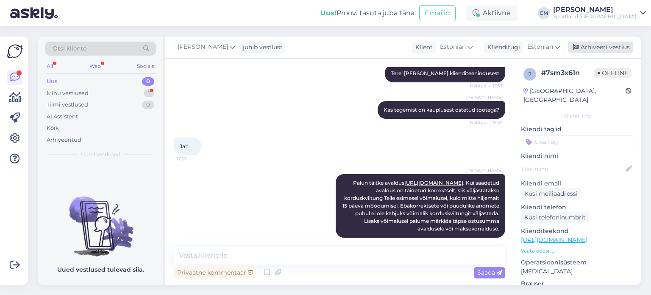
click at [584, 43] on div "Arhiveeri vestlus" at bounding box center [600, 47] width 65 height 11
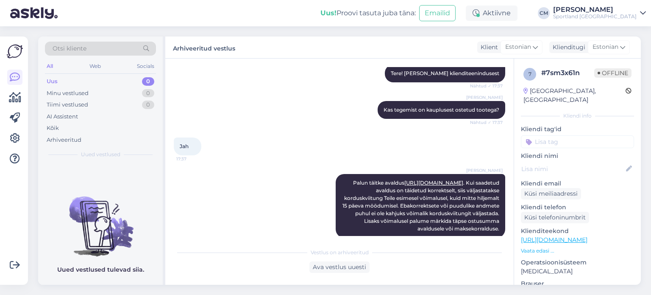
click at [585, 135] on input at bounding box center [577, 141] width 113 height 13
click at [581, 160] on div "Korduskviitungid" at bounding box center [578, 164] width 53 height 8
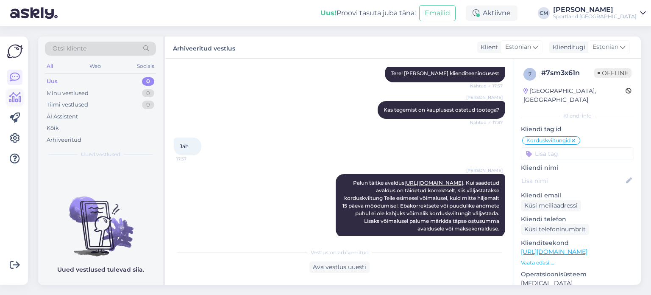
click at [20, 103] on link at bounding box center [14, 97] width 15 height 15
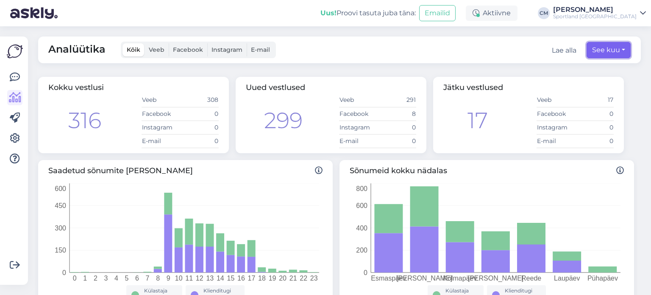
click at [594, 51] on button "See kuu" at bounding box center [609, 50] width 44 height 16
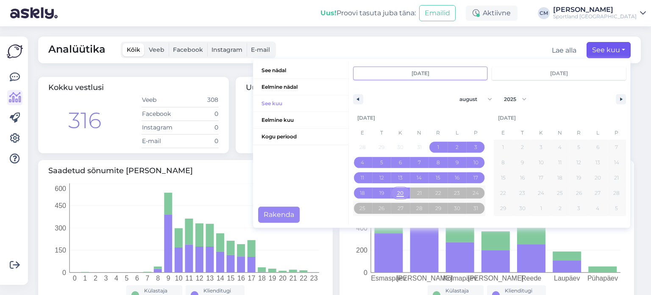
click at [397, 193] on span "20" at bounding box center [400, 192] width 6 height 15
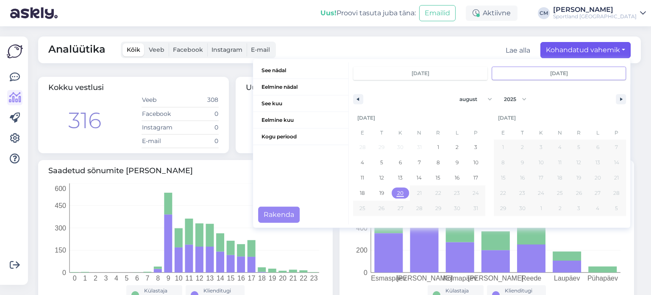
click at [397, 193] on span "20" at bounding box center [400, 192] width 6 height 15
click at [269, 216] on button "Rakenda" at bounding box center [279, 215] width 42 height 16
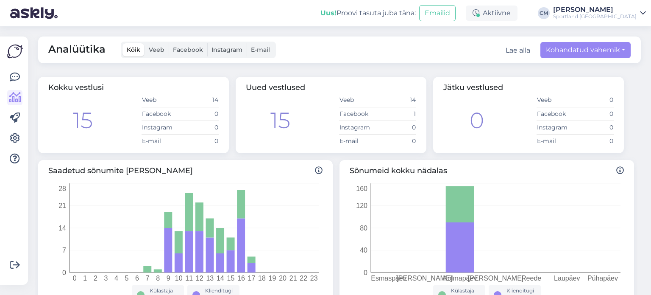
click at [6, 80] on div "Võimalused Veendu, et Askly loob sulle väärtust. Sulge Ühenda FB ja IG sõnumid …" at bounding box center [14, 160] width 28 height 248
click at [12, 79] on icon at bounding box center [15, 77] width 10 height 10
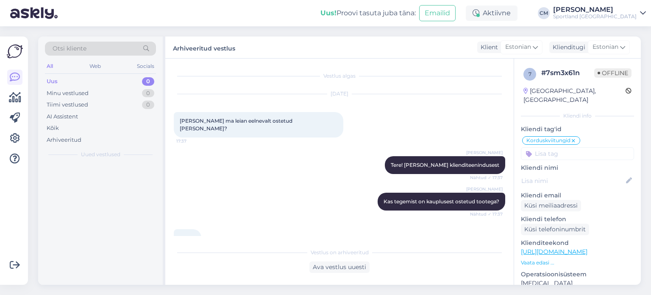
scroll to position [18, 0]
